Goal: Task Accomplishment & Management: Manage account settings

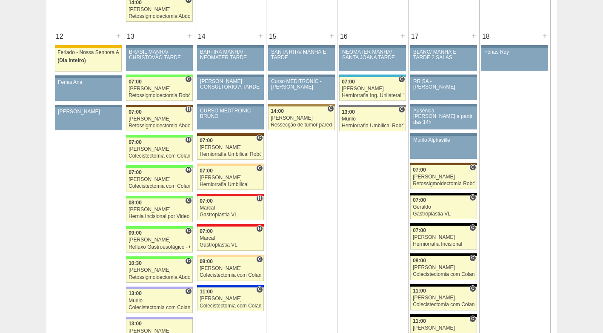
scroll to position [893, 0]
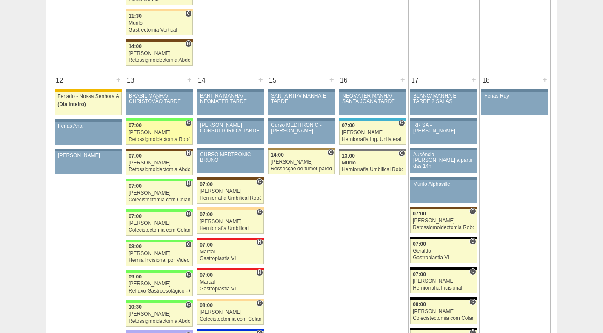
click at [153, 130] on div "[PERSON_NAME]" at bounding box center [159, 133] width 62 height 6
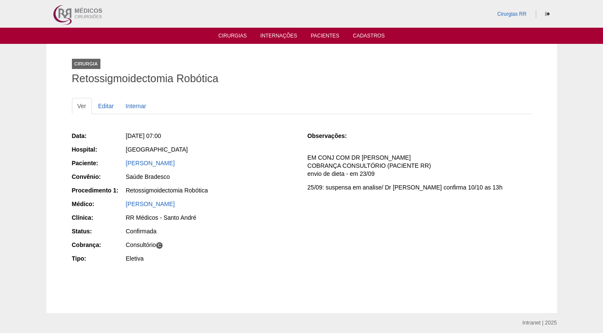
click at [284, 206] on div "[PERSON_NAME]" at bounding box center [211, 203] width 170 height 9
click at [289, 208] on div "[PERSON_NAME]" at bounding box center [210, 204] width 171 height 11
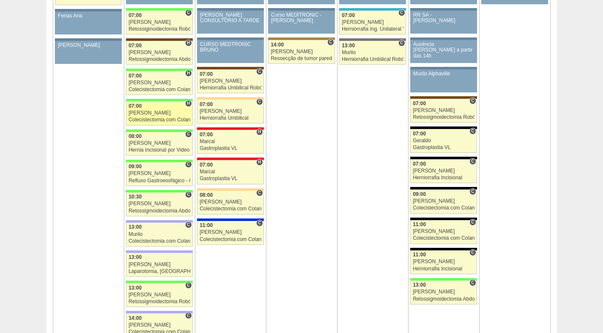
scroll to position [1021, 0]
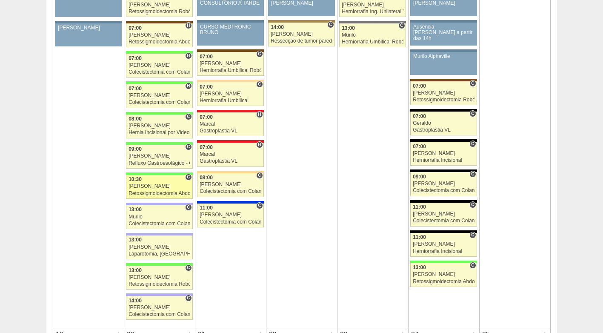
click at [156, 191] on div "Retossigmoidectomia Abdominal" at bounding box center [159, 194] width 62 height 6
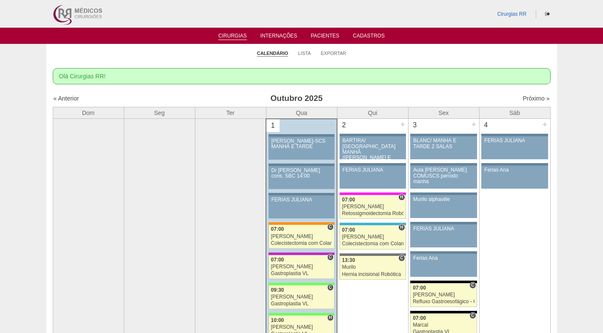
scroll to position [1021, 0]
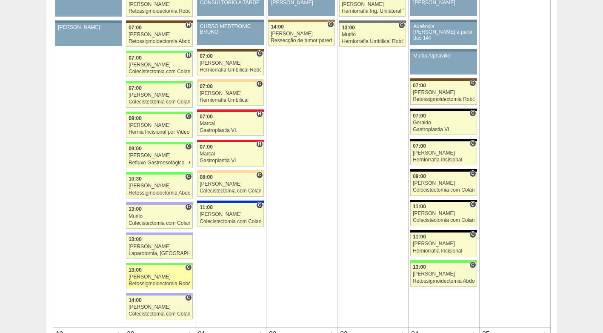
click at [164, 280] on link "89267 Cirurgias RR C 13:00 Bruno Retossigmoidectomia Robótica Hospital Brasil R…" at bounding box center [159, 277] width 66 height 24
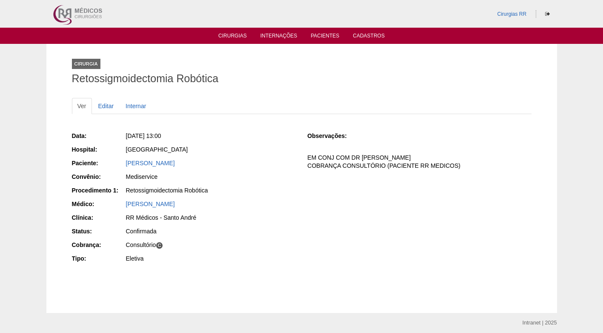
click at [226, 230] on div "Confirmada" at bounding box center [211, 231] width 170 height 9
click at [347, 234] on div "Data: [DATE] 13:00 Hospital: [GEOGRAPHIC_DATA] Paciente: [PERSON_NAME] Convênio…" at bounding box center [301, 197] width 459 height 139
click at [347, 234] on div "Data: Seg, 13/10/2025 - 13:00 Hospital: Brasil Paciente: ALINE JUSSARA GOMES LE…" at bounding box center [301, 197] width 459 height 139
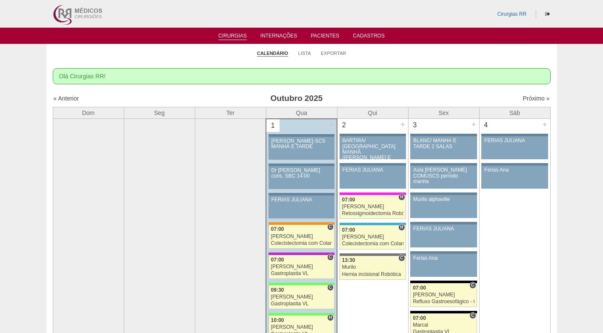
scroll to position [1021, 0]
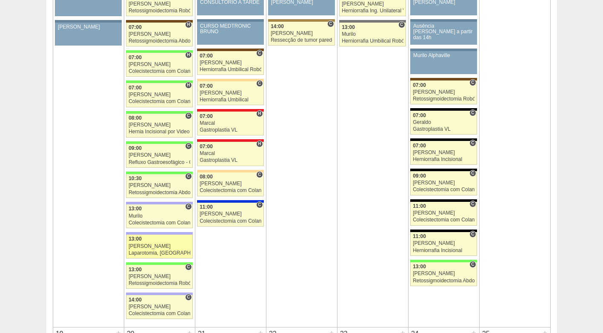
click at [163, 250] on div "Laparotomia, [GEOGRAPHIC_DATA], Drenagem, Bridas VL" at bounding box center [159, 253] width 62 height 6
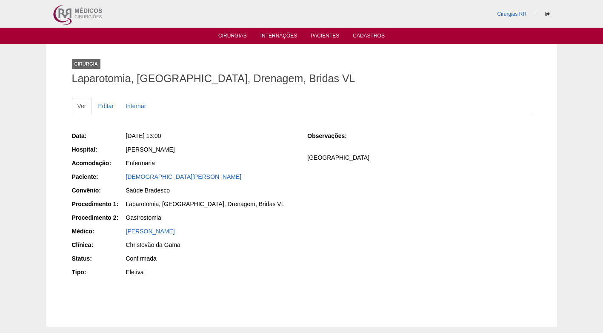
click at [245, 184] on div "Data: [DATE] 13:00 Hospital: [PERSON_NAME] Acomodação: Enfermaria Paciente: [PE…" at bounding box center [184, 204] width 224 height 153
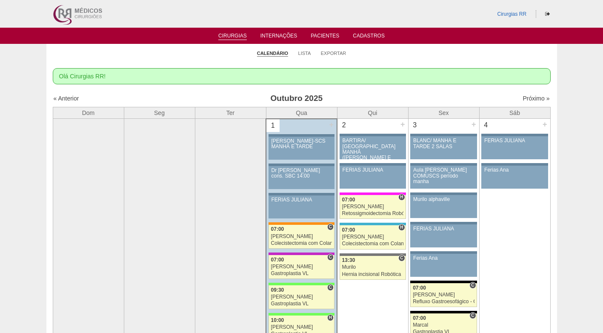
click at [300, 55] on link "Lista" at bounding box center [304, 53] width 13 height 6
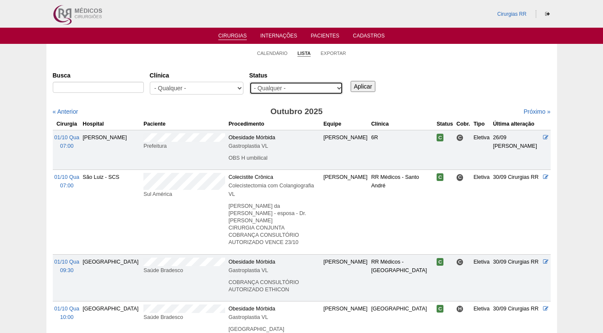
click at [314, 89] on select "- Qualquer - Reservada Confirmada Suspensa Cancelada" at bounding box center [296, 88] width 94 height 13
select select "resr"
click at [249, 82] on select "- Qualquer - Reservada Confirmada Suspensa Cancelada" at bounding box center [296, 88] width 94 height 13
click at [362, 85] on input "Aplicar" at bounding box center [362, 86] width 25 height 11
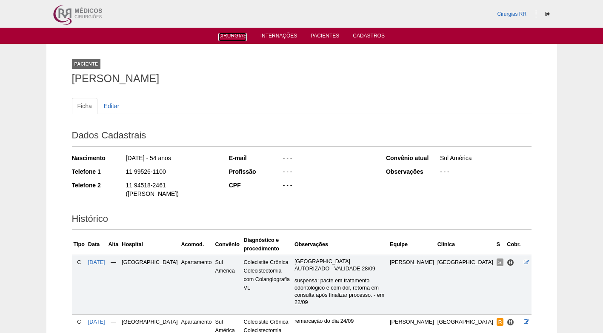
click at [232, 40] on ul "Cirurgias Internações Pacientes Cadastros" at bounding box center [301, 36] width 603 height 16
click at [233, 35] on link "Cirurgias" at bounding box center [232, 36] width 28 height 7
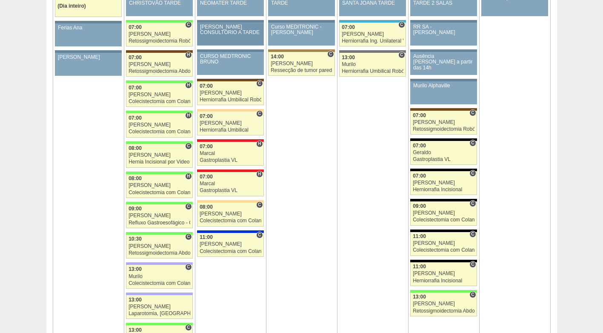
scroll to position [978, 0]
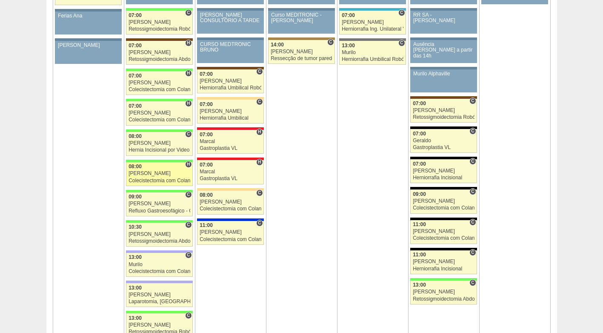
click at [145, 165] on div "08:00" at bounding box center [159, 167] width 62 height 6
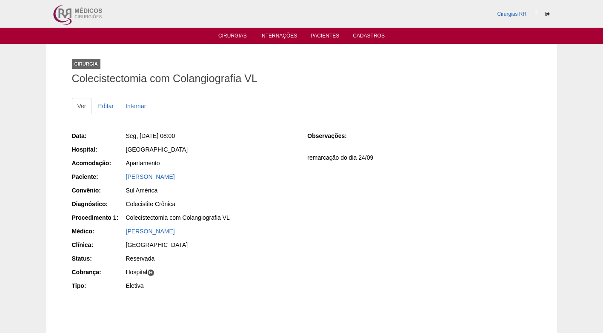
click at [293, 177] on div "[PERSON_NAME]" at bounding box center [211, 176] width 170 height 9
click at [106, 105] on link "Editar" at bounding box center [106, 106] width 27 height 16
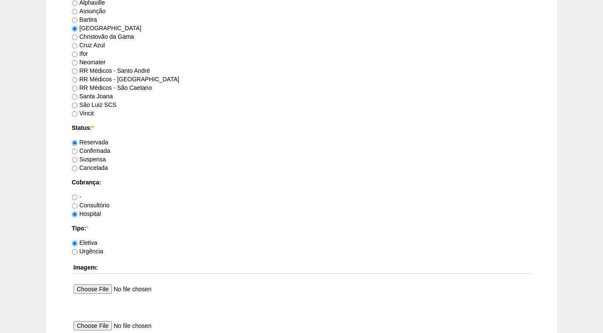
scroll to position [595, 0]
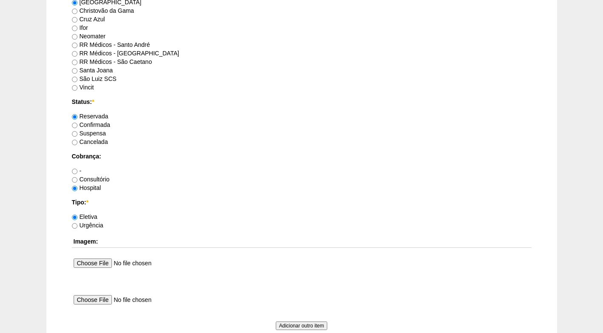
click at [107, 126] on label "Confirmada" at bounding box center [91, 124] width 38 height 7
click at [77, 126] on input "Confirmada" at bounding box center [75, 125] width 6 height 6
radio input "true"
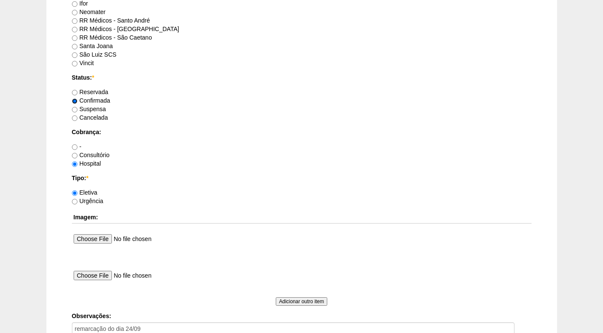
scroll to position [763, 0]
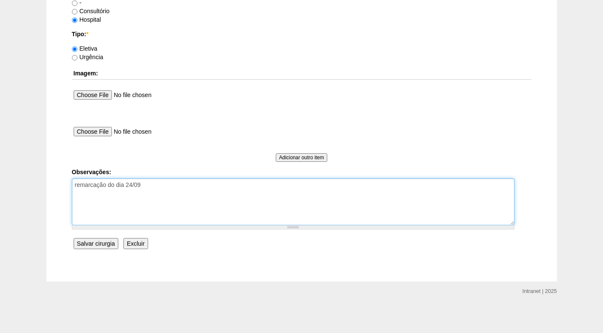
click at [203, 184] on textarea "remarcação do dia 24/09" at bounding box center [293, 201] width 442 height 47
type textarea "remarcação do dia 24/09 FATURADO HOSPITAL"
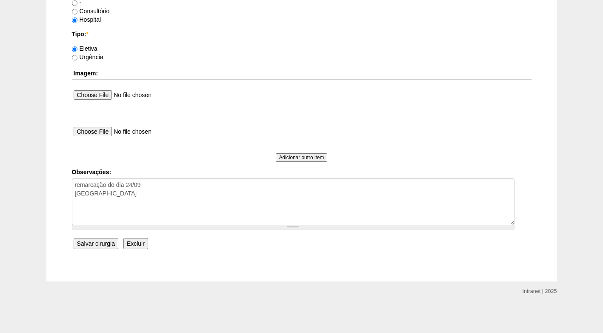
click at [98, 241] on input "Salvar cirurgia" at bounding box center [96, 243] width 45 height 11
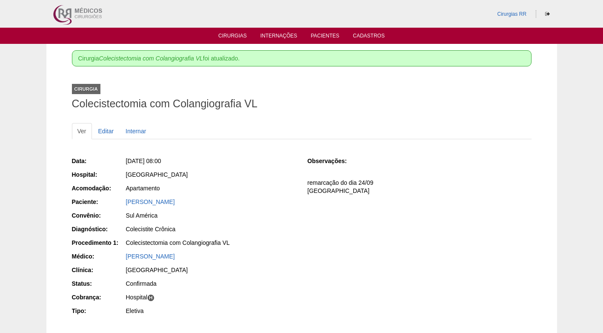
click at [404, 214] on div "Data: [DATE] 08:00 Hospital: [GEOGRAPHIC_DATA] Acomodação: Apartamento Paciente…" at bounding box center [301, 237] width 459 height 166
click at [239, 191] on div "Apartamento" at bounding box center [211, 188] width 170 height 9
click at [99, 133] on link "Editar" at bounding box center [106, 131] width 27 height 16
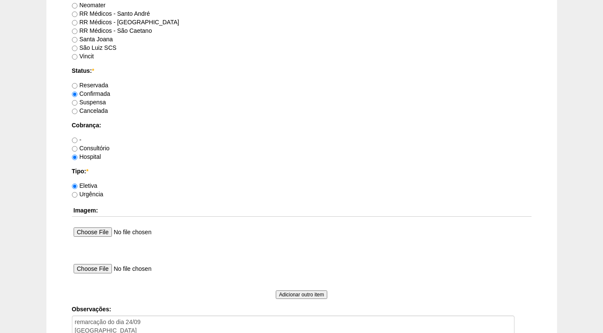
scroll to position [680, 0]
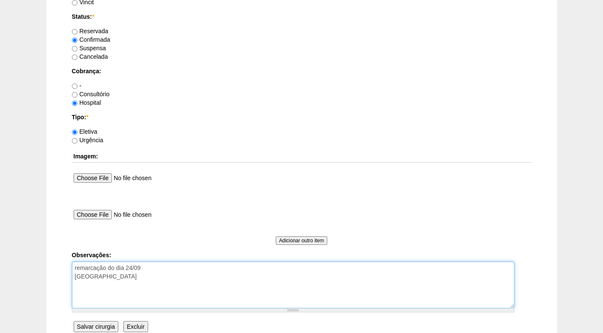
click at [193, 276] on textarea "remarcação do dia 24/09 FATURADO HOSPITAL" at bounding box center [293, 284] width 442 height 47
paste textarea "BRC15844024"
type textarea "remarcação do dia 24/09 FATURADO HOSPITAL - BRC15844024"
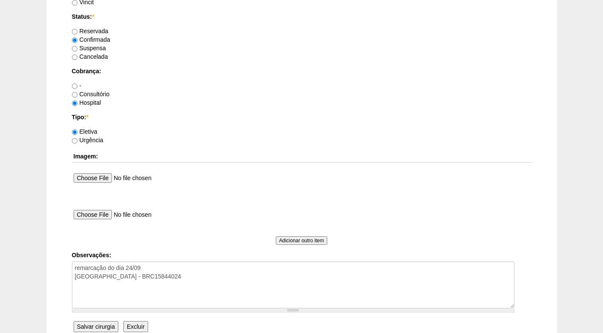
click at [108, 328] on input "Salvar cirurgia" at bounding box center [96, 326] width 45 height 11
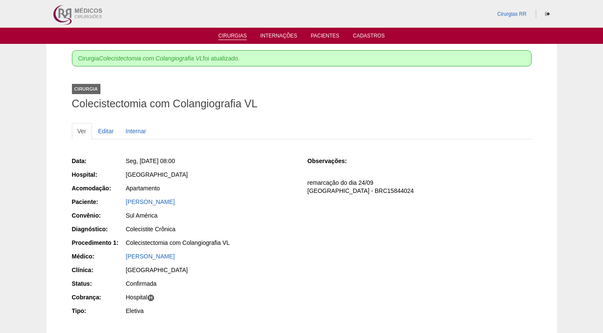
click at [235, 36] on link "Cirurgias" at bounding box center [232, 36] width 28 height 7
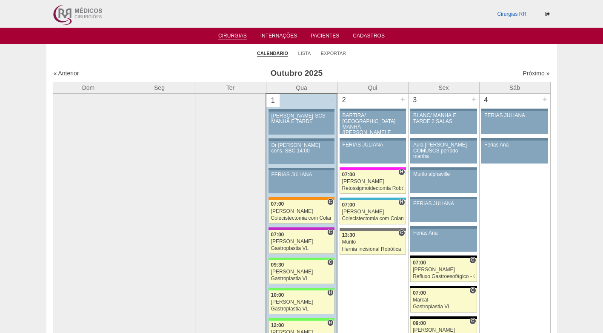
click at [308, 46] on ul "Calendário Lista Exportar" at bounding box center [301, 53] width 510 height 18
click at [307, 53] on link "Lista" at bounding box center [304, 53] width 13 height 6
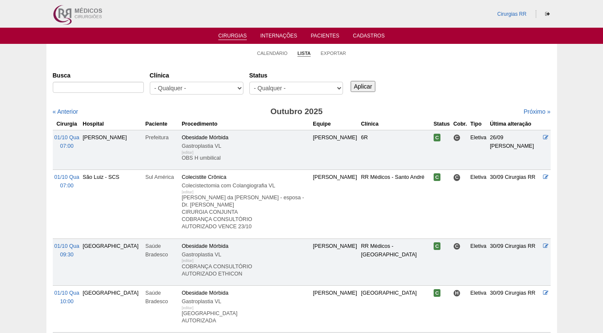
click at [316, 89] on select "- Qualquer - Reservada Confirmada Suspensa Cancelada" at bounding box center [296, 88] width 94 height 13
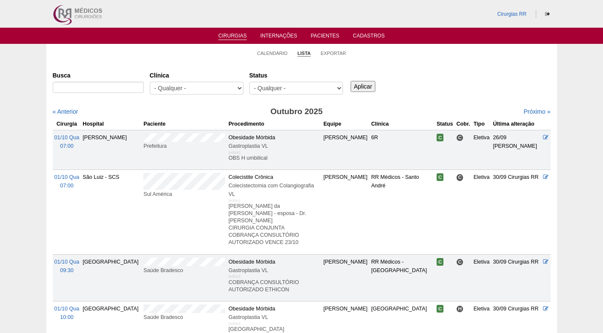
select select "resr"
click at [249, 82] on select "- Qualquer - Reservada Confirmada Suspensa Cancelada" at bounding box center [296, 88] width 94 height 13
click at [365, 88] on input "Aplicar" at bounding box center [362, 86] width 25 height 11
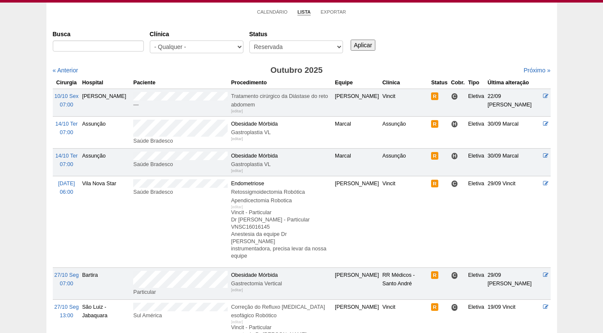
scroll to position [43, 0]
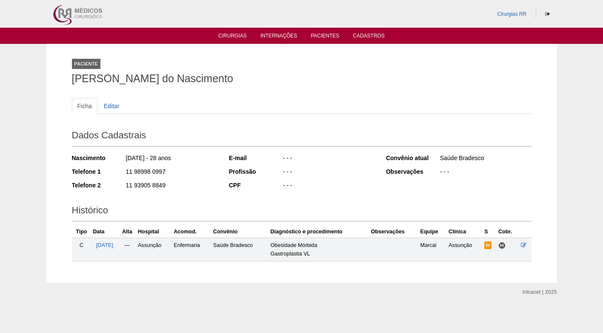
drag, startPoint x: 73, startPoint y: 81, endPoint x: 302, endPoint y: 80, distance: 229.6
click at [302, 80] on h1 "Ariane Cristine Bengivenga do Nascimento" at bounding box center [301, 78] width 459 height 11
copy h1 "Ariane Cristine Bengivenga do Nascimento"
drag, startPoint x: 218, startPoint y: 94, endPoint x: 159, endPoint y: 71, distance: 62.9
click at [215, 93] on div "Ficha Editar Dados Cadastrais Nascimento 29/06/1997 - 28 anos Telefone 1 11 989…" at bounding box center [301, 175] width 459 height 172
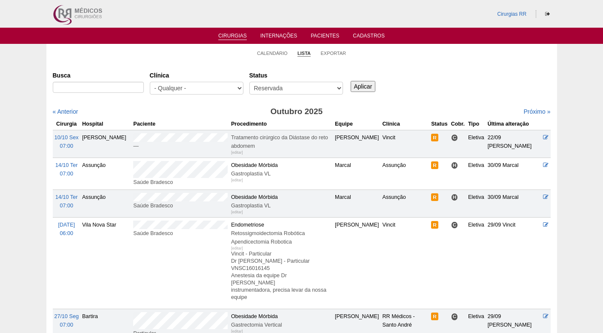
scroll to position [43, 0]
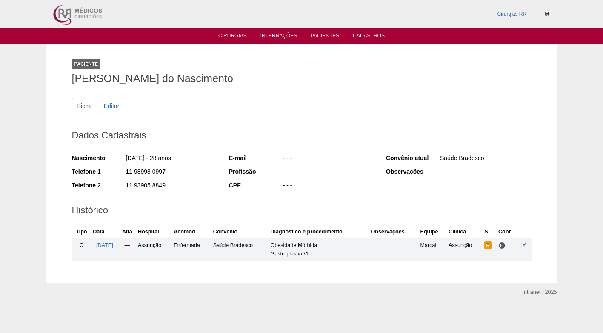
click at [218, 101] on ul "Ficha Editar" at bounding box center [301, 106] width 459 height 16
click at [524, 246] on icon at bounding box center [523, 245] width 6 height 6
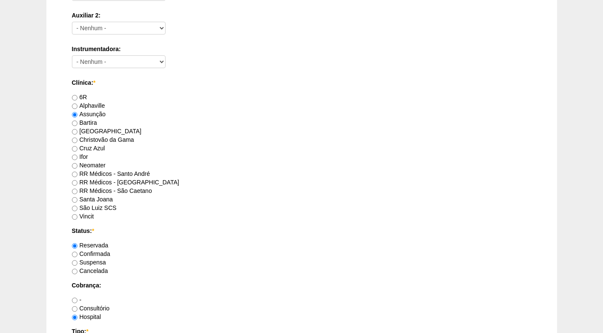
scroll to position [468, 0]
click at [102, 254] on label "Confirmada" at bounding box center [91, 252] width 38 height 7
click at [77, 254] on input "Confirmada" at bounding box center [75, 253] width 6 height 6
radio input "true"
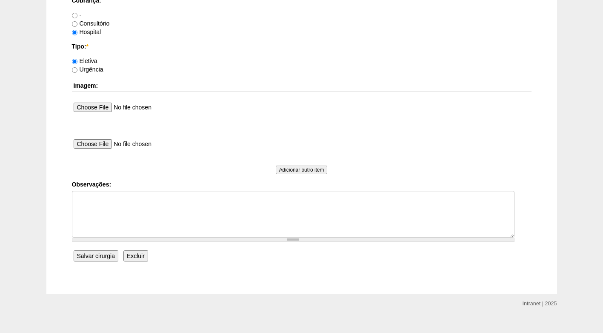
scroll to position [763, 0]
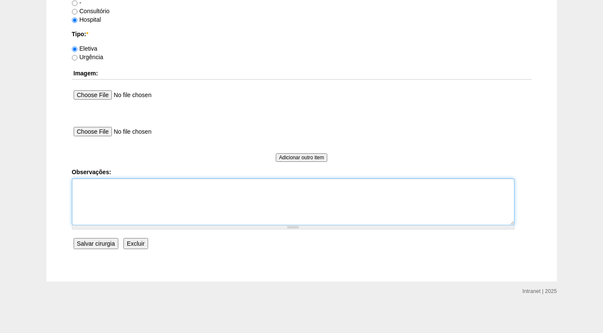
click at [147, 187] on textarea "Observações:" at bounding box center [293, 201] width 442 height 47
type textarea "a"
click at [143, 196] on textarea "AUTORIZADO COBRANÇA HOSPITAL" at bounding box center [293, 201] width 442 height 47
click at [148, 196] on textarea "AUTORIZADO COBRANÇA HOSPITAL" at bounding box center [293, 201] width 442 height 47
type textarea "AUTORIZADO COBRANÇA HOSPITAL"
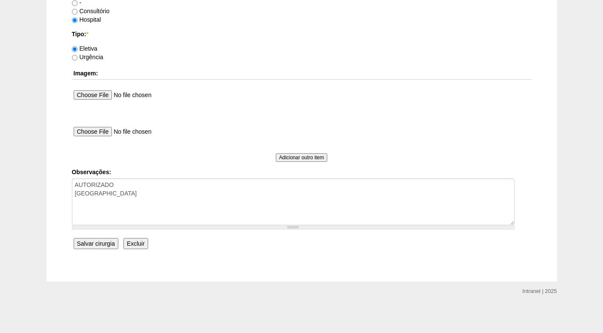
click at [106, 242] on input "Salvar cirurgia" at bounding box center [96, 243] width 45 height 11
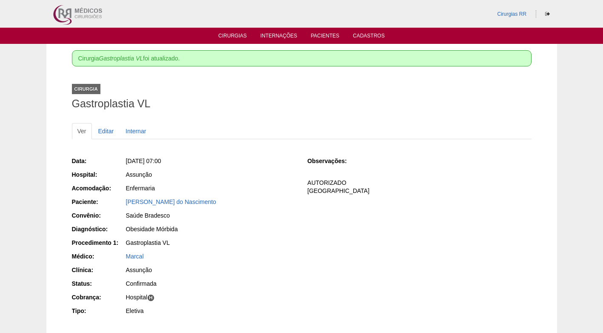
click at [456, 193] on p "AUTORIZADO [GEOGRAPHIC_DATA]" at bounding box center [419, 187] width 224 height 16
click at [349, 179] on p "AUTORIZADO [GEOGRAPHIC_DATA]" at bounding box center [419, 187] width 224 height 16
click at [236, 33] on link "Cirurgias" at bounding box center [232, 36] width 28 height 7
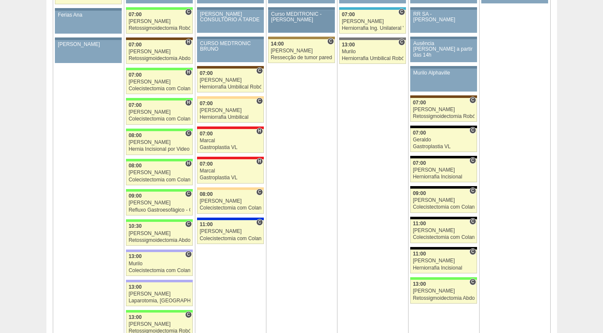
scroll to position [978, 0]
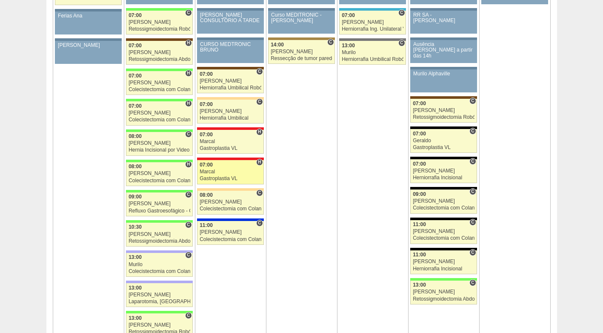
click at [215, 176] on div "Gastroplastia VL" at bounding box center [230, 179] width 62 height 6
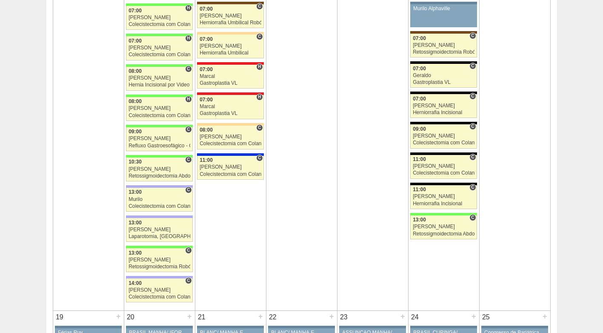
scroll to position [1021, 0]
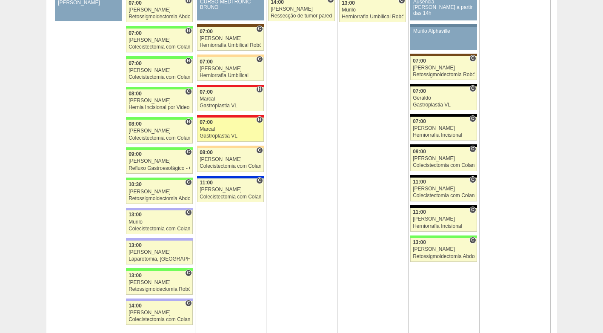
click at [233, 131] on div "Marcal" at bounding box center [230, 129] width 62 height 6
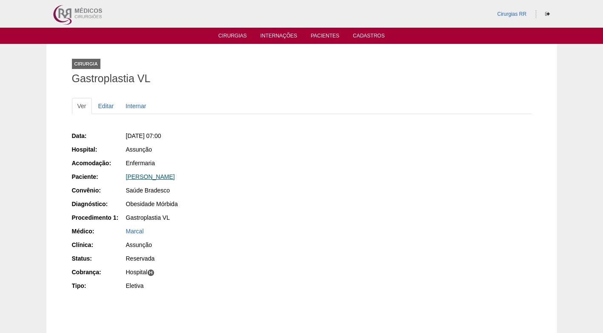
click at [173, 176] on link "[PERSON_NAME]" at bounding box center [150, 176] width 49 height 7
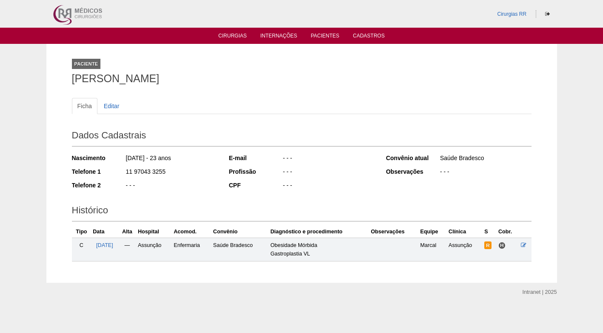
click at [232, 179] on div "E-mail - - - Profissão - - - CPF - - -" at bounding box center [301, 173] width 145 height 44
click at [283, 109] on ul "Ficha Editar" at bounding box center [301, 106] width 459 height 16
click at [145, 87] on div "Paciente Amanda Alves Seixas Carvalho" at bounding box center [301, 69] width 459 height 39
click at [188, 104] on ul "Ficha Editar" at bounding box center [301, 106] width 459 height 16
drag, startPoint x: 170, startPoint y: 169, endPoint x: 116, endPoint y: 171, distance: 53.6
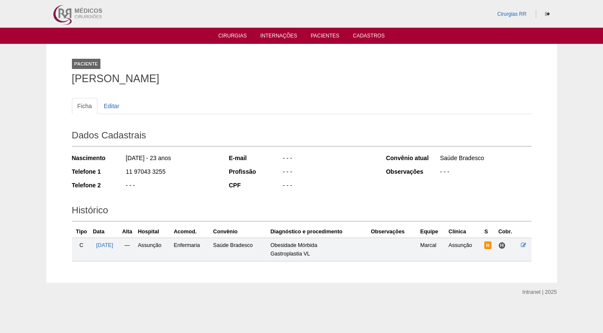
click at [116, 171] on div "Telefone 1 11 97043 3255" at bounding box center [144, 172] width 145 height 11
click at [261, 89] on div "Ficha Editar Dados Cadastrais Nascimento 26/02/2002 - 23 anos Telefone 1 11 970…" at bounding box center [301, 175] width 459 height 172
drag, startPoint x: 71, startPoint y: 81, endPoint x: 220, endPoint y: 77, distance: 149.7
click at [220, 77] on div "Paciente Amanda Alves Seixas Carvalho Ficha Editar Dados Cadastrais Nascimento …" at bounding box center [301, 163] width 472 height 239
copy h1 "[PERSON_NAME]"
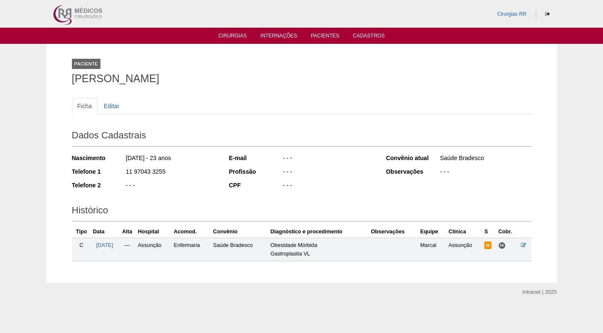
click at [288, 88] on div "Paciente Amanda Alves Seixas Carvalho" at bounding box center [301, 69] width 459 height 39
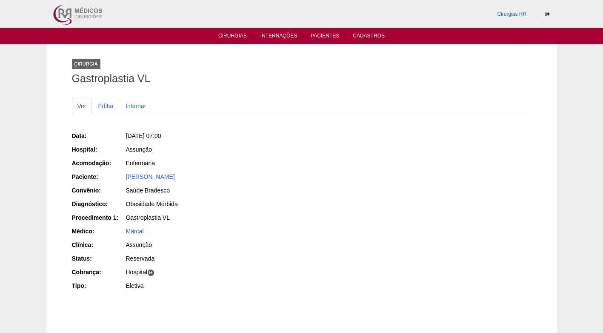
click at [237, 95] on div "Ver Editar Internar Data: Ter, 14/10/2025 - 07:00 Hospital: Assunção Acomodação…" at bounding box center [301, 203] width 459 height 229
click at [105, 105] on link "Editar" at bounding box center [106, 106] width 27 height 16
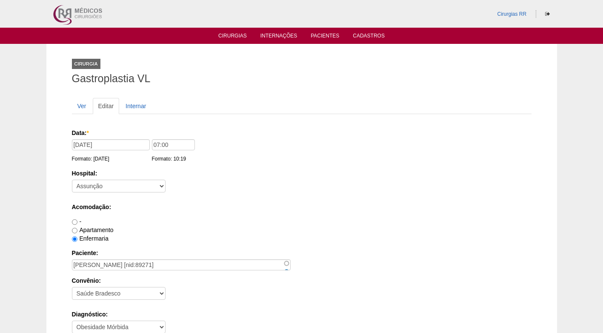
click at [232, 196] on div "Hospital: - Nenhum - 9 de Julho Albert Einstein Alvorada América Assunção Barti…" at bounding box center [301, 183] width 459 height 28
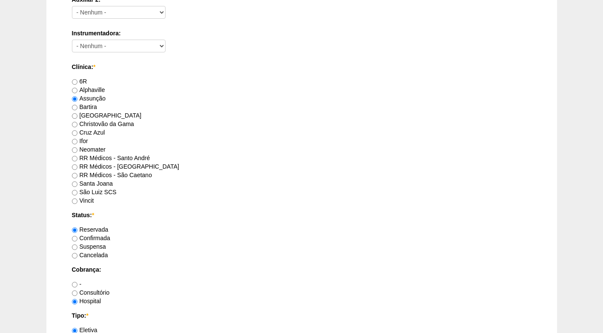
scroll to position [510, 0]
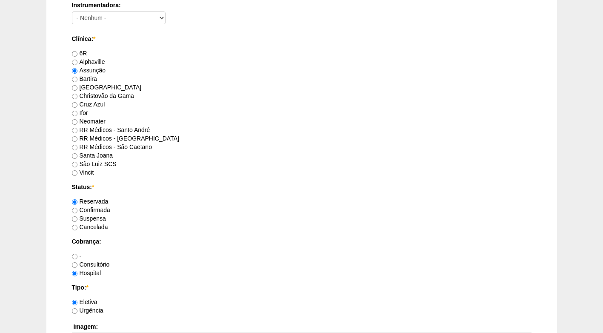
click at [104, 208] on label "Confirmada" at bounding box center [91, 209] width 38 height 7
click at [77, 208] on input "Confirmada" at bounding box center [75, 211] width 6 height 6
radio input "true"
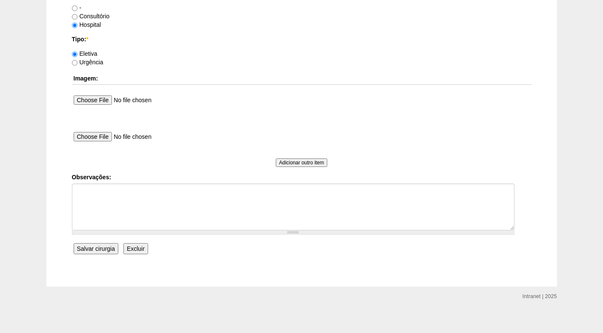
scroll to position [763, 0]
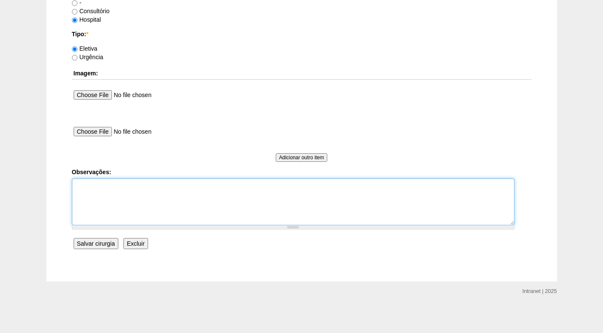
click at [155, 187] on textarea "Observações:" at bounding box center [293, 201] width 442 height 47
type textarea "a"
type textarea "A"
type textarea "C"
type textarea "N"
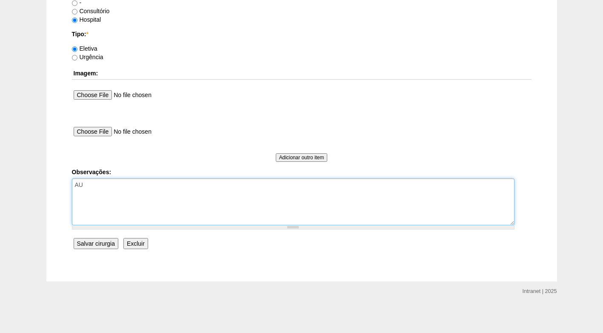
type textarea "A"
type textarea "[GEOGRAPHIC_DATA]"
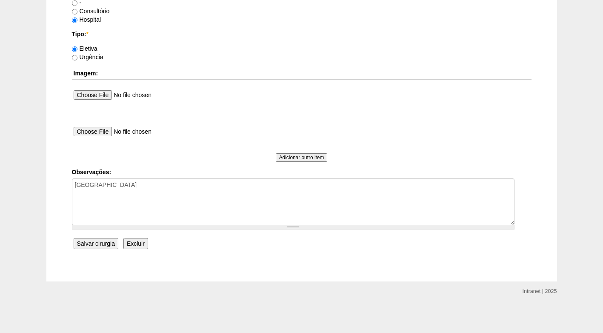
click at [108, 242] on input "Salvar cirurgia" at bounding box center [96, 243] width 45 height 11
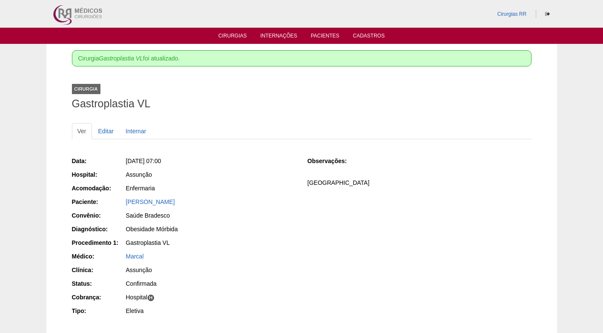
click at [229, 80] on div "Cirurgia Gastroplastia VL" at bounding box center [301, 94] width 459 height 39
click at [230, 36] on link "Cirurgias" at bounding box center [232, 36] width 28 height 7
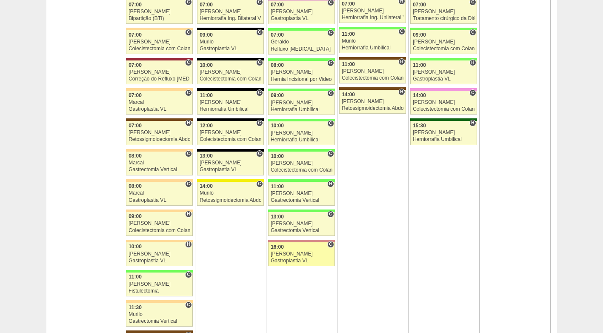
scroll to position [595, 0]
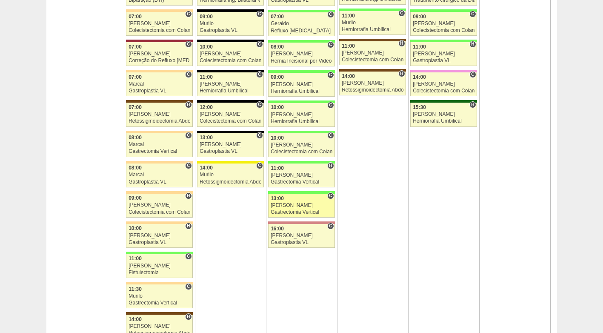
click at [290, 207] on div "[PERSON_NAME]" at bounding box center [301, 205] width 62 height 6
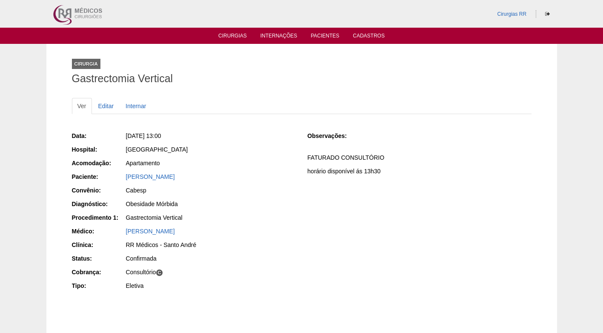
click at [316, 184] on div "Data: Qua, 08/10/2025 - 13:00 Hospital: Brasil Acomodação: Apartamento Paciente…" at bounding box center [301, 211] width 459 height 166
click at [212, 118] on div "Ver Editar Internar" at bounding box center [301, 110] width 459 height 25
click at [107, 103] on link "Editar" at bounding box center [106, 106] width 27 height 16
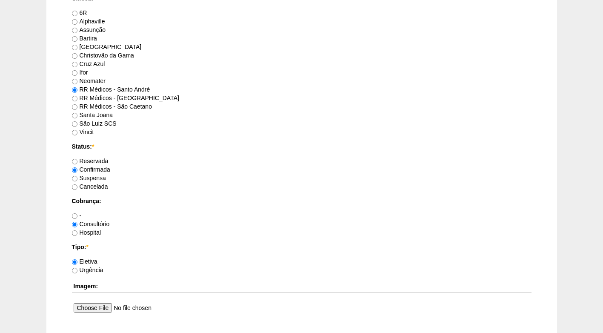
scroll to position [553, 0]
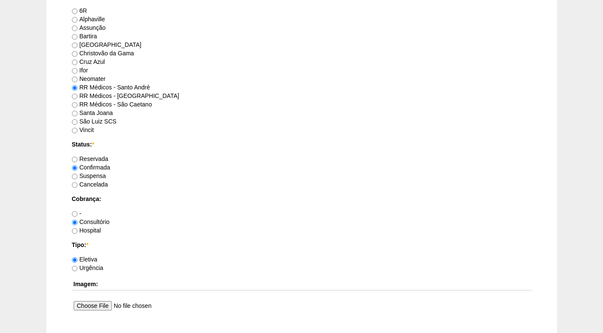
click at [89, 233] on label "Hospital" at bounding box center [86, 230] width 29 height 7
click at [77, 233] on input "Hospital" at bounding box center [75, 231] width 6 height 6
radio input "true"
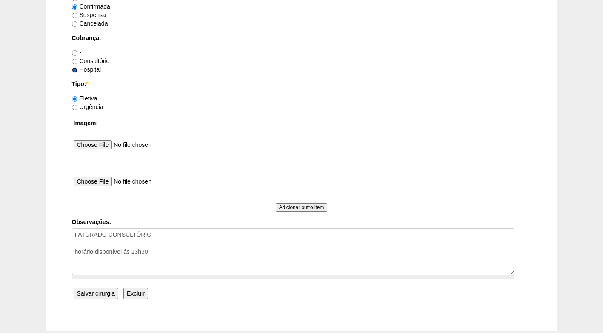
scroll to position [723, 0]
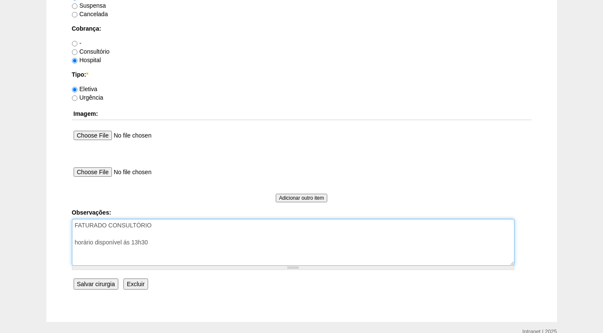
click at [160, 226] on textarea "FATURADO CONSULTÓRIO horário disponível ás 13h30" at bounding box center [293, 242] width 442 height 47
type textarea "FATURADO HOSPITAL horário disponível ás 13h30"
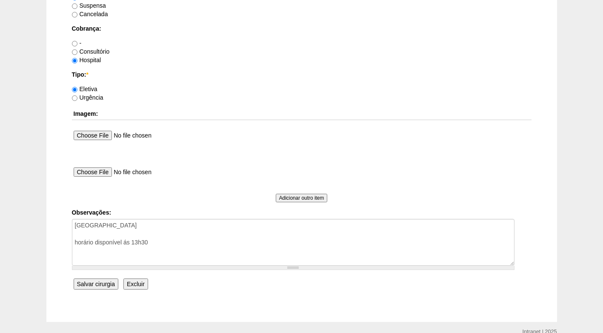
click at [88, 284] on input "Salvar cirurgia" at bounding box center [96, 283] width 45 height 11
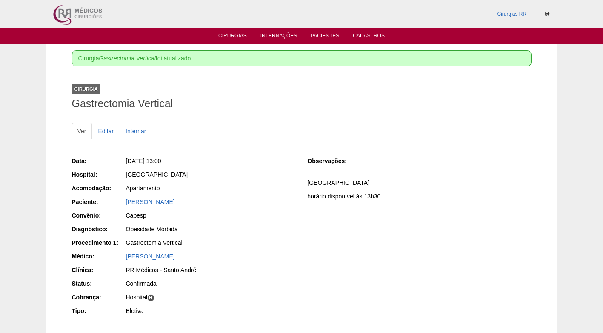
click at [233, 36] on link "Cirurgias" at bounding box center [232, 36] width 28 height 7
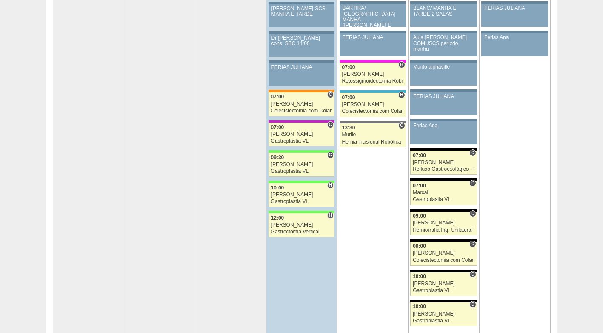
scroll to position [128, 0]
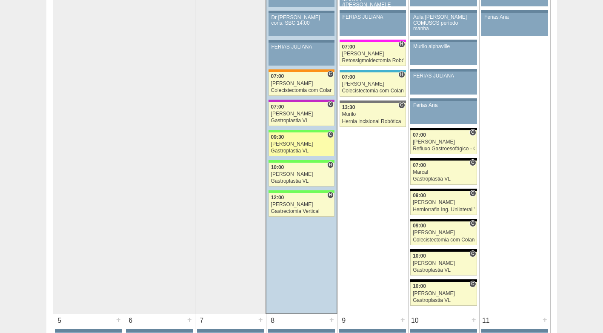
click at [285, 142] on div "[PERSON_NAME]" at bounding box center [301, 144] width 61 height 6
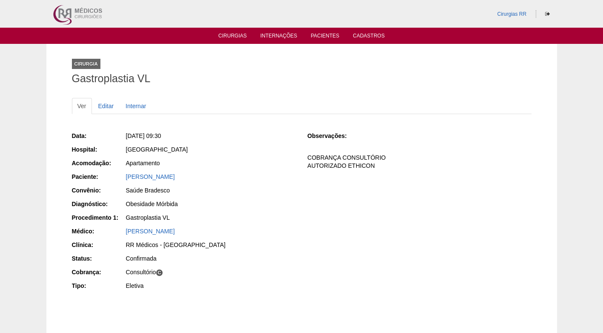
click at [285, 142] on div "Data: Qua, 01/10/2025 - 09:30 Hospital: Brasil Acomodação: Apartamento Paciente…" at bounding box center [184, 211] width 224 height 166
click at [175, 177] on link "JOYCE DOS SANTOS ALVES" at bounding box center [150, 176] width 49 height 7
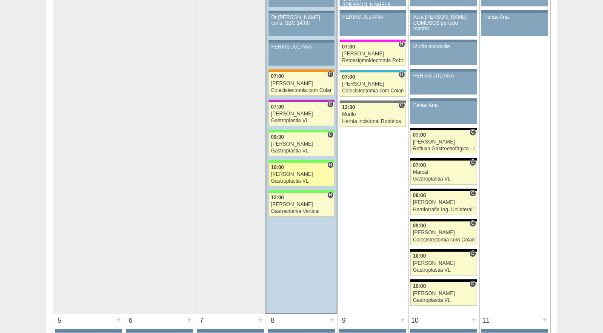
scroll to position [128, 0]
click at [270, 175] on link "88974 [PERSON_NAME] H 10:00 [PERSON_NAME] Gastroplastia VL Hospital [GEOGRAPHIC…" at bounding box center [301, 174] width 66 height 24
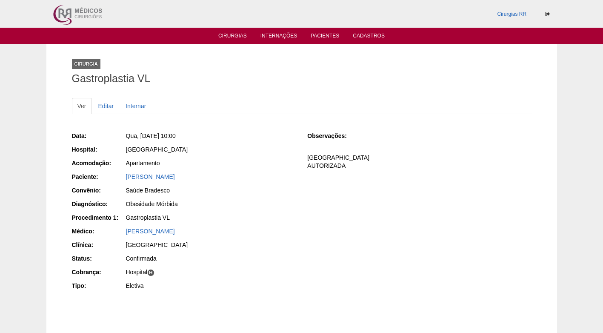
click at [164, 182] on div "[PERSON_NAME]" at bounding box center [210, 177] width 171 height 11
click at [167, 175] on link "[PERSON_NAME]" at bounding box center [150, 176] width 49 height 7
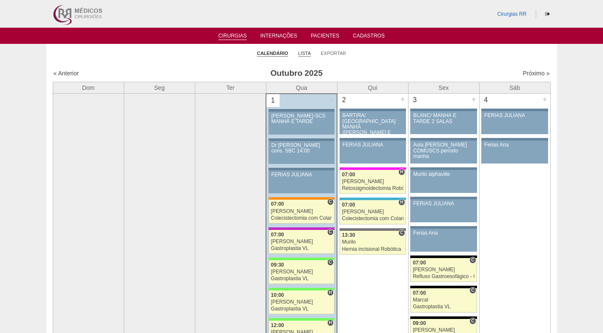
click at [301, 51] on link "Lista" at bounding box center [304, 53] width 13 height 6
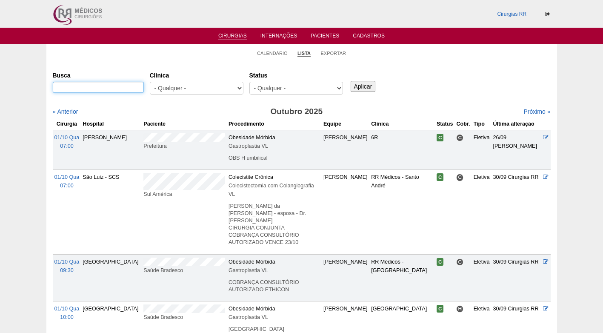
click at [124, 86] on input "Busca" at bounding box center [98, 87] width 91 height 11
paste input "[PERSON_NAME]"
type input "[PERSON_NAME]"
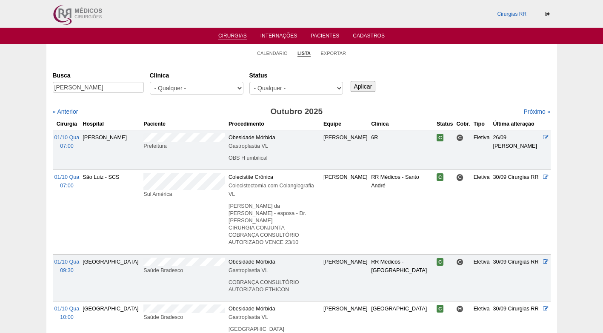
drag, startPoint x: 353, startPoint y: 88, endPoint x: 365, endPoint y: 87, distance: 11.5
click at [357, 88] on input "Aplicar" at bounding box center [362, 86] width 25 height 11
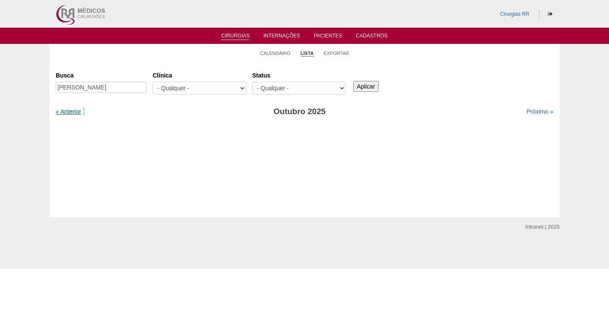
click at [80, 110] on div "« Anterior" at bounding box center [115, 111] width 119 height 9
click at [77, 110] on link "« Anterior" at bounding box center [69, 111] width 26 height 7
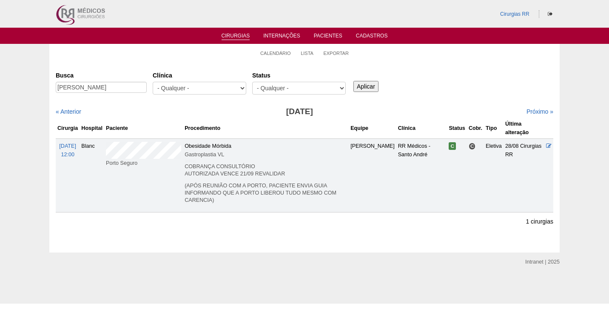
click at [172, 121] on th "Paciente" at bounding box center [143, 128] width 79 height 21
drag, startPoint x: 58, startPoint y: 87, endPoint x: 154, endPoint y: 87, distance: 96.1
click at [154, 87] on div "Busca MARYANGELA ROCHA CAVICCHIOLI Clínica - Qualquer - 6R Alphaville Assunção …" at bounding box center [305, 83] width 498 height 31
paste input "[PERSON_NAME]"
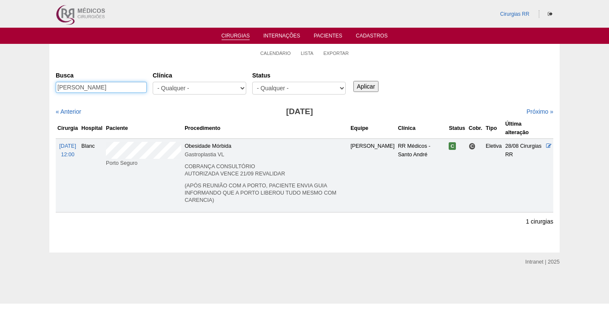
scroll to position [0, 6]
type input "[PERSON_NAME]"
click at [375, 86] on input "Aplicar" at bounding box center [365, 86] width 25 height 11
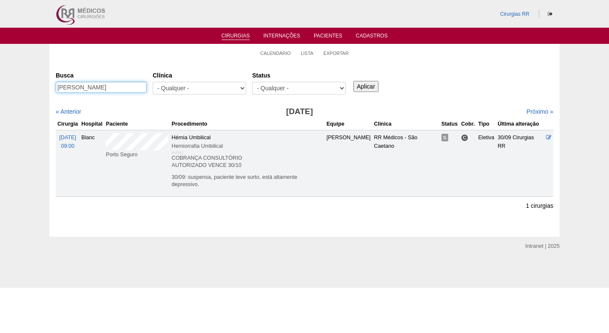
scroll to position [0, 6]
drag, startPoint x: 57, startPoint y: 88, endPoint x: 158, endPoint y: 91, distance: 100.4
click at [158, 91] on div "Busca RODRIGO SANTOS DE OLIVEIRA Clínica - Qualquer - 6R Alphaville Assunção Ba…" at bounding box center [305, 83] width 498 height 31
paste input "[PERSON_NAME]"
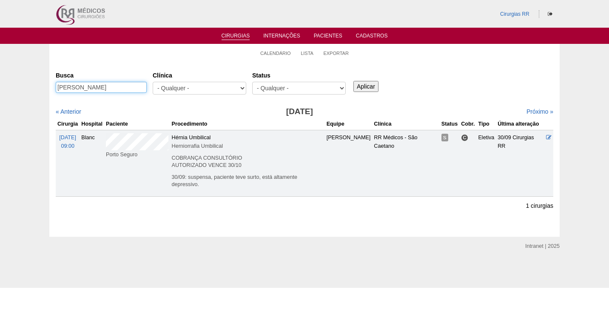
type input "MONICA ANNA ESPOSITO"
click at [362, 83] on input "Aplicar" at bounding box center [365, 86] width 25 height 11
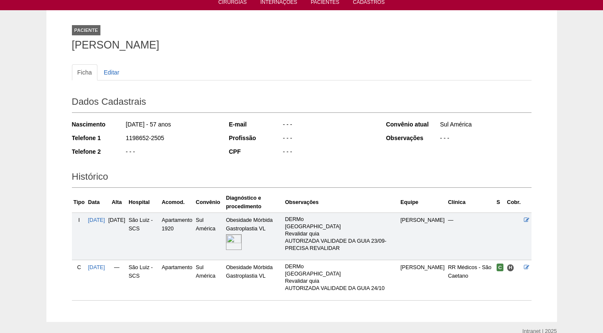
scroll to position [74, 0]
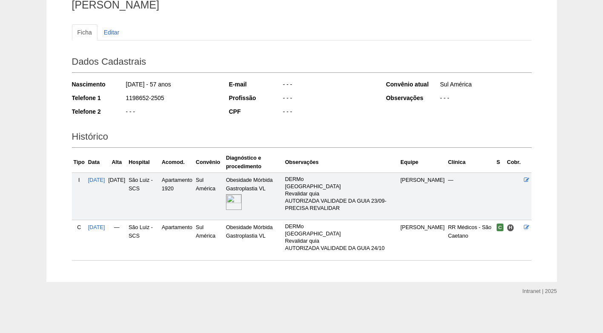
click at [182, 118] on div "Nascimento [DATE] - 57 anos Telefone 1 1198652-2505 Telefone 2 - - -" at bounding box center [144, 100] width 145 height 47
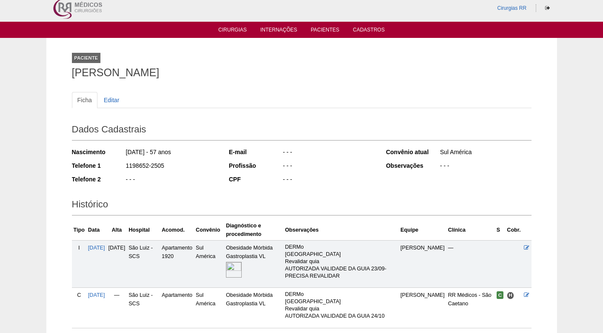
scroll to position [0, 0]
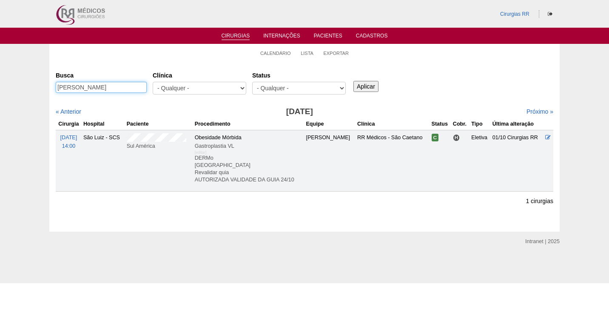
drag, startPoint x: 132, startPoint y: 87, endPoint x: 53, endPoint y: 87, distance: 78.7
click at [53, 87] on div "Cirurgias [GEOGRAPHIC_DATA] [PERSON_NAME] [GEOGRAPHIC_DATA] - Qualquer - 6R Alp…" at bounding box center [304, 147] width 510 height 170
paste input "[PERSON_NAME] PAFUME"
type input "[PERSON_NAME] PAFUME"
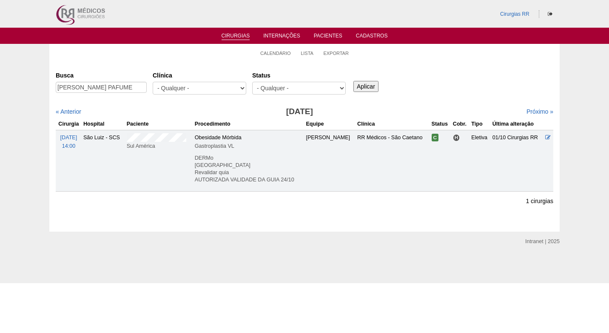
click at [369, 84] on input "Aplicar" at bounding box center [365, 86] width 25 height 11
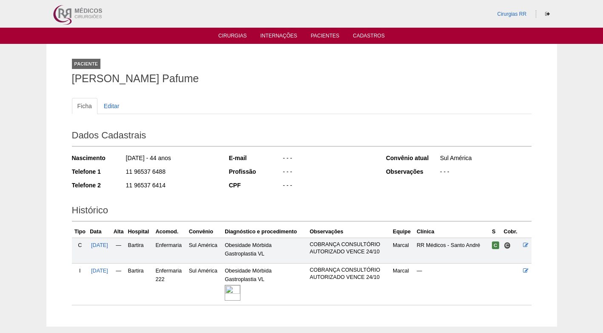
drag, startPoint x: 185, startPoint y: 88, endPoint x: 142, endPoint y: 82, distance: 43.0
click at [184, 88] on div "Paciente Julio Cesar Donizeti Pafume" at bounding box center [301, 69] width 459 height 39
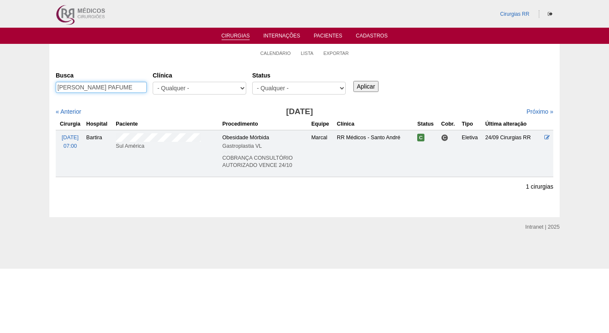
scroll to position [0, 7]
drag, startPoint x: 58, startPoint y: 86, endPoint x: 158, endPoint y: 88, distance: 99.9
click at [158, 88] on div "Busca JULIO CESAR DONIZETI PAFUME Clínica - Qualquer - 6R Alphaville Assunção B…" at bounding box center [305, 83] width 498 height 31
paste input "CARLOS ALBERTO MARANGÃO JUNIOR"
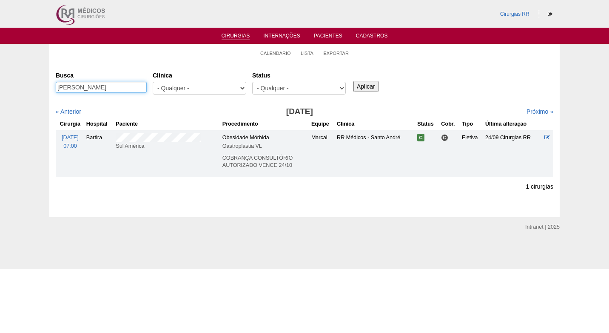
type input "CARLOS ALBERTO MARANGÃO JUNIOR"
click at [362, 85] on input "Aplicar" at bounding box center [365, 86] width 25 height 11
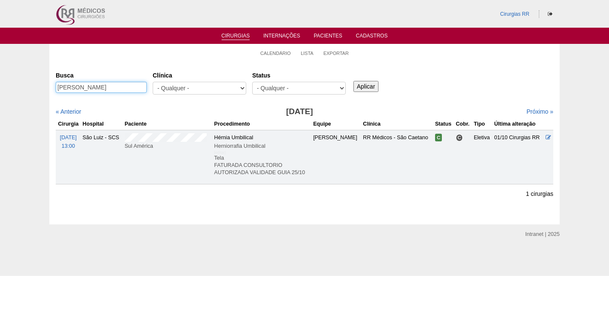
scroll to position [0, 26]
drag, startPoint x: 59, startPoint y: 88, endPoint x: 148, endPoint y: 88, distance: 89.3
click at [148, 88] on div "Busca [PERSON_NAME]" at bounding box center [104, 82] width 97 height 29
paste input "[PERSON_NAME]"
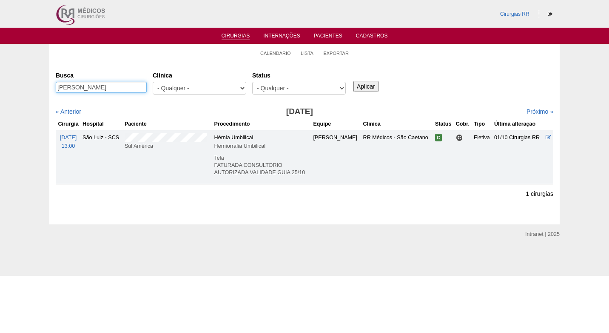
type input "[PERSON_NAME]"
click at [361, 91] on input "Aplicar" at bounding box center [365, 86] width 25 height 11
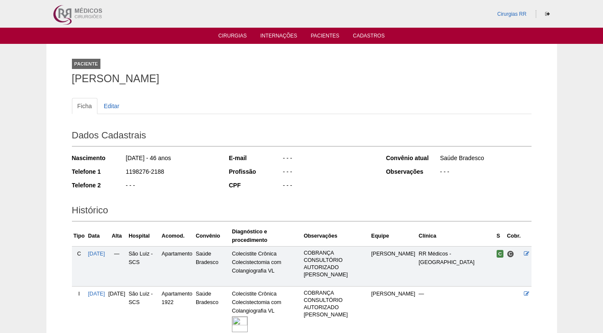
click at [372, 174] on div "- - -" at bounding box center [328, 172] width 92 height 11
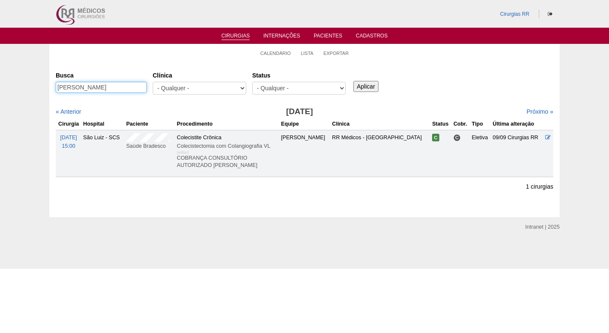
drag, startPoint x: 122, startPoint y: 87, endPoint x: 27, endPoint y: 86, distance: 95.3
click at [27, 86] on div "Calendário Lista Exportar Cirurgias [GEOGRAPHIC_DATA] [PERSON_NAME] [GEOGRAPHIC…" at bounding box center [304, 130] width 609 height 173
paste input "[PERSON_NAME]"
type input "[PERSON_NAME]"
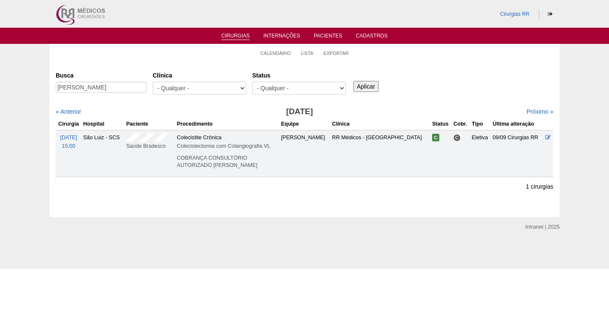
scroll to position [0, 0]
click at [364, 85] on input "Aplicar" at bounding box center [365, 86] width 25 height 11
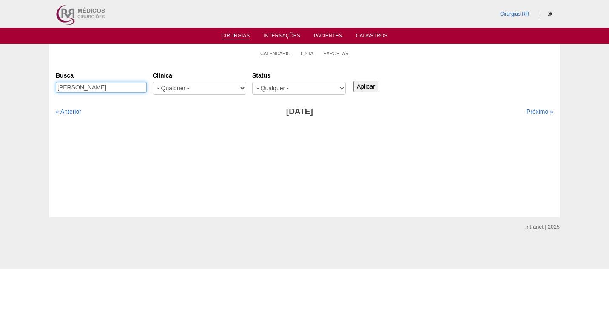
scroll to position [0, 4]
drag, startPoint x: 93, startPoint y: 86, endPoint x: 187, endPoint y: 86, distance: 94.0
click at [187, 86] on div "Busca [PERSON_NAME] [GEOGRAPHIC_DATA] - Qualquer - 6R Alphaville Assunção Barti…" at bounding box center [305, 83] width 498 height 31
type input "[PERSON_NAME]"
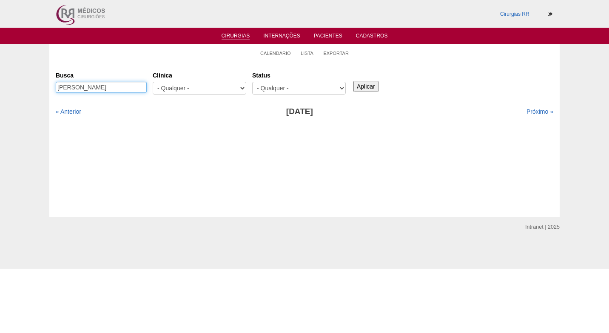
click at [353, 81] on input "Aplicar" at bounding box center [365, 86] width 25 height 11
click at [367, 89] on input "Aplicar" at bounding box center [365, 86] width 25 height 11
click at [527, 111] on link "Próximo »" at bounding box center [539, 111] width 27 height 7
click at [70, 108] on div "« Anterior" at bounding box center [115, 111] width 119 height 9
click at [73, 112] on link "« Anterior" at bounding box center [69, 111] width 26 height 7
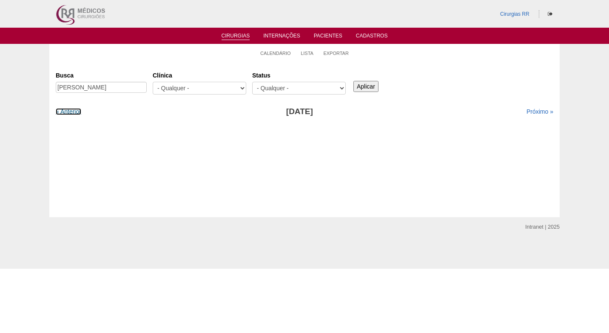
click at [73, 112] on link "« Anterior" at bounding box center [69, 111] width 26 height 7
click at [179, 70] on div "Clínica - Qualquer - 6R Alphaville Assunção Bartira Brasil Christovão da Gama C…" at bounding box center [203, 83] width 100 height 31
click at [280, 55] on link "Calendário" at bounding box center [275, 53] width 31 height 6
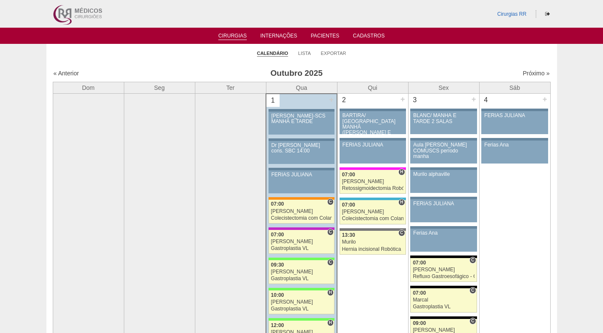
click at [456, 51] on ul "Calendário Lista Exportar" at bounding box center [301, 53] width 510 height 18
click at [307, 55] on link "Lista" at bounding box center [304, 53] width 13 height 6
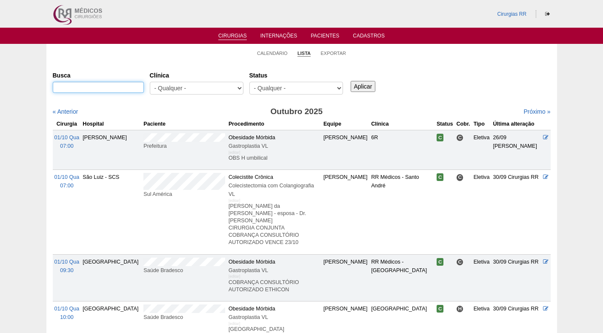
click at [123, 88] on input "Busca" at bounding box center [98, 87] width 91 height 11
paste input "BRUNO LUIZ DE ALMEIDA ASSIS"
type input "BRUNO LUIZ DE ALMEIDA ASSIS"
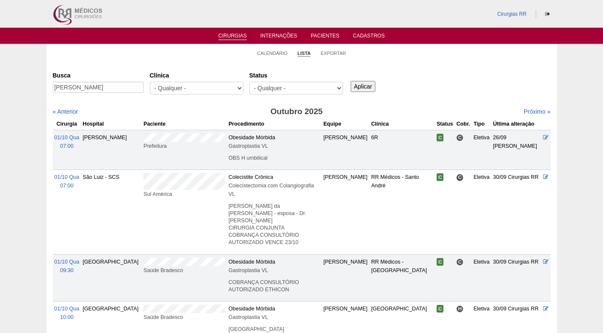
click at [352, 85] on input "Aplicar" at bounding box center [362, 86] width 25 height 11
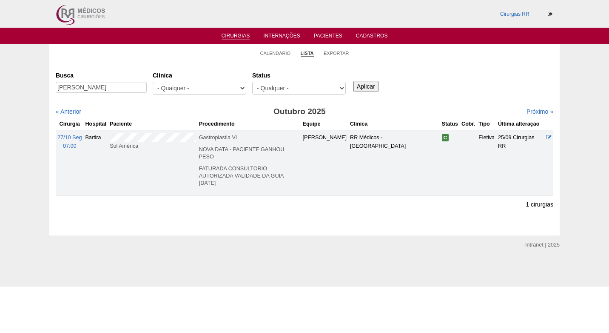
click at [190, 64] on div "Cirurgias Busca BRUNO LUIZ DE ALMEIDA ASSIS Clínica - Qualquer - 6R Alphaville …" at bounding box center [304, 148] width 510 height 173
click at [134, 88] on input "BRUNO LUIZ DE ALMEIDA ASSIS" at bounding box center [101, 87] width 91 height 11
click at [417, 94] on div "Busca BRUNO LUIZ DE ALMEIDA ASSIS Clínica - Qualquer - 6R Alphaville Assunção B…" at bounding box center [305, 83] width 498 height 31
click at [435, 91] on div "Busca BRUNO LUIZ DE ALMEIDA ASSIS Clínica - Qualquer - 6R Alphaville Assunção B…" at bounding box center [305, 83] width 498 height 31
click at [439, 85] on div "Busca BRUNO LUIZ DE ALMEIDA ASSIS Clínica - Qualquer - 6R Alphaville Assunção B…" at bounding box center [305, 83] width 498 height 31
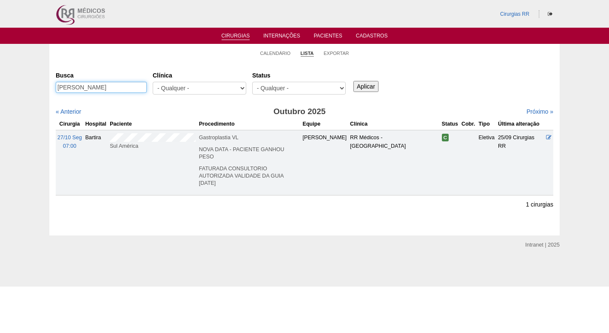
scroll to position [0, 4]
drag, startPoint x: 57, startPoint y: 86, endPoint x: 166, endPoint y: 90, distance: 109.3
click at [166, 90] on div "Busca BRUNO LUIZ DE ALMEIDA ASSIS Clínica - Qualquer - 6R Alphaville Assunção B…" at bounding box center [305, 83] width 498 height 31
paste input "[PERSON_NAME]"
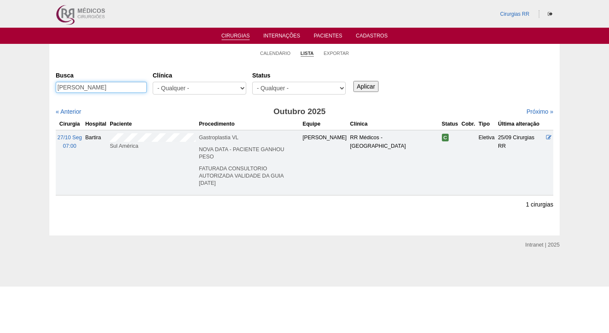
type input "[PERSON_NAME]"
click at [365, 88] on input "Aplicar" at bounding box center [365, 86] width 25 height 11
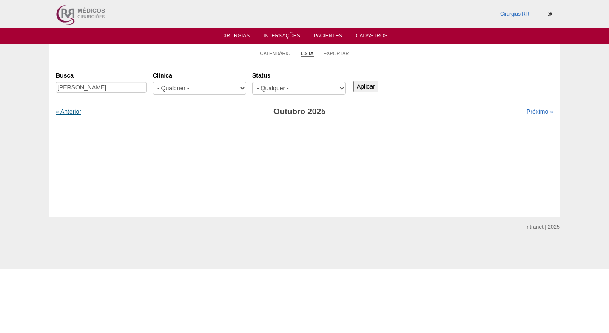
click at [70, 109] on link "« Anterior" at bounding box center [69, 111] width 26 height 7
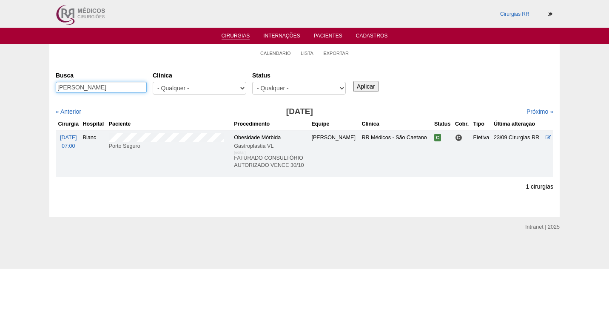
scroll to position [0, 23]
drag, startPoint x: 58, startPoint y: 85, endPoint x: 152, endPoint y: 102, distance: 95.2
click at [152, 102] on div "Busca [PERSON_NAME] [GEOGRAPHIC_DATA] - Qualquer - 6R Alphaville Assunção Barti…" at bounding box center [305, 122] width 498 height 109
paste input "[PERSON_NAME]"
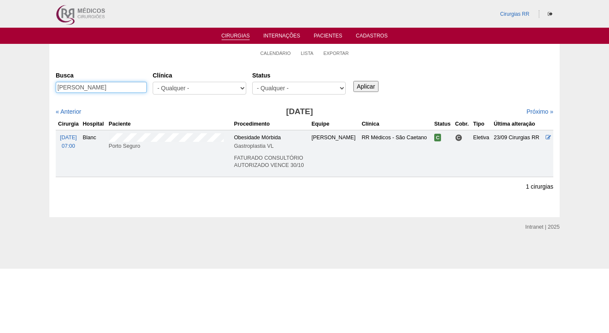
type input "[PERSON_NAME]"
click at [361, 82] on input "Aplicar" at bounding box center [365, 86] width 25 height 11
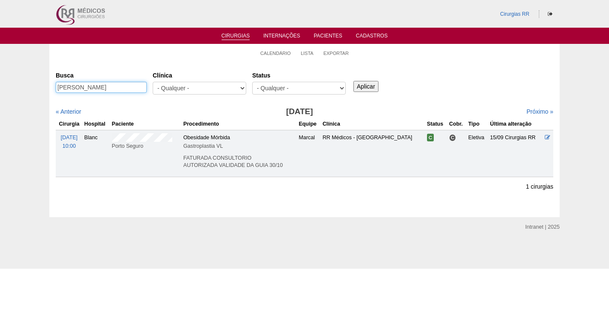
drag, startPoint x: 134, startPoint y: 87, endPoint x: 40, endPoint y: 87, distance: 94.4
click at [40, 87] on div "Calendário Lista Exportar Cirurgias Busca BEATRIZ OLIVEIRA AMARO Clínica - Qual…" at bounding box center [304, 130] width 609 height 173
paste input "SIRLENE DOS SANTOS VIEIRA"
type input "SIRLENE DOS SANTOS VIEIRA"
click at [369, 90] on input "Aplicar" at bounding box center [365, 86] width 25 height 11
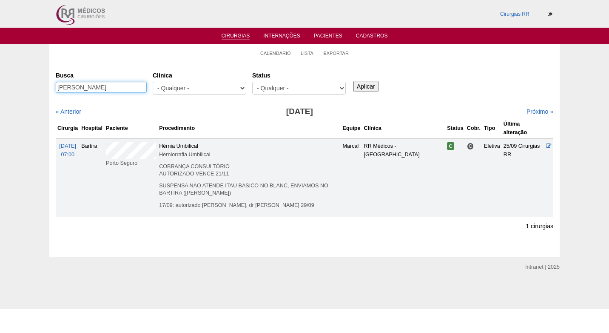
drag, startPoint x: 57, startPoint y: 87, endPoint x: 145, endPoint y: 86, distance: 87.2
click at [145, 86] on input "SIRLENE DOS SANTOS VIEIRA" at bounding box center [101, 87] width 91 height 11
paste input "ISABELLA LOPES DA SILV"
type input "ISABELLA LOPES DA SILVA"
click at [360, 86] on input "Aplicar" at bounding box center [365, 86] width 25 height 11
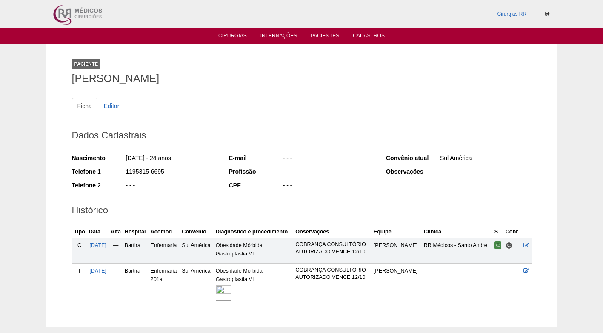
click at [295, 202] on h2 "Histórico" at bounding box center [301, 212] width 459 height 20
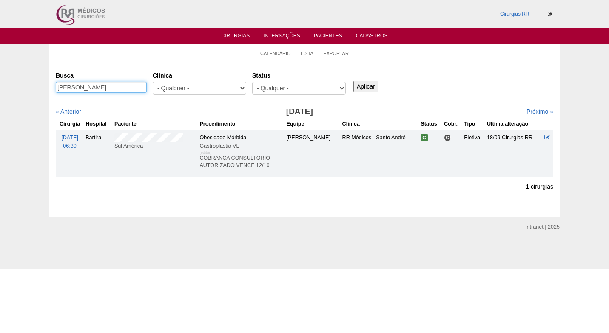
drag, startPoint x: 133, startPoint y: 85, endPoint x: 45, endPoint y: 85, distance: 87.6
click at [45, 85] on div "Calendário Lista Exportar Cirurgias [GEOGRAPHIC_DATA] [PERSON_NAME] [GEOGRAPHIC…" at bounding box center [304, 130] width 609 height 173
paste input "RITA DE CASSIA MESQUITA COST"
type input "RITA DE [PERSON_NAME]"
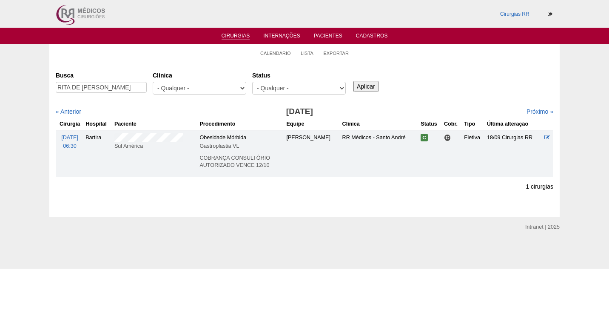
scroll to position [0, 0]
click at [373, 86] on input "Aplicar" at bounding box center [365, 86] width 25 height 11
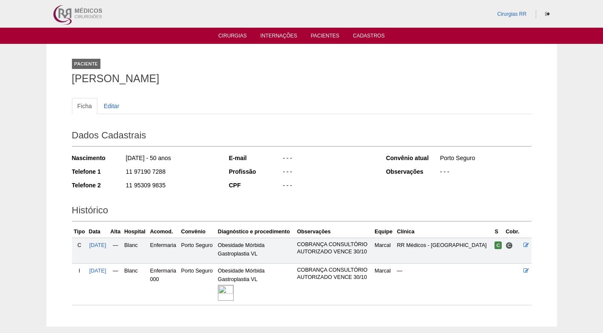
click at [217, 168] on div "Dados Cadastrais Nascimento 22/12/1974 - 50 anos Telefone 1 11 97190 7288 Telef…" at bounding box center [301, 159] width 459 height 75
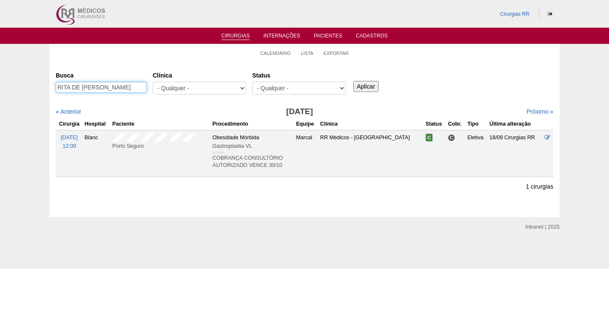
scroll to position [0, 12]
drag, startPoint x: 57, startPoint y: 88, endPoint x: 154, endPoint y: 90, distance: 96.1
click at [154, 90] on div "Busca RITA DE CASSIA MESQUITA COSTA Clínica - Qualquer - 6R Alphaville Assunção…" at bounding box center [305, 83] width 498 height 31
paste input "[PERSON_NAME]"
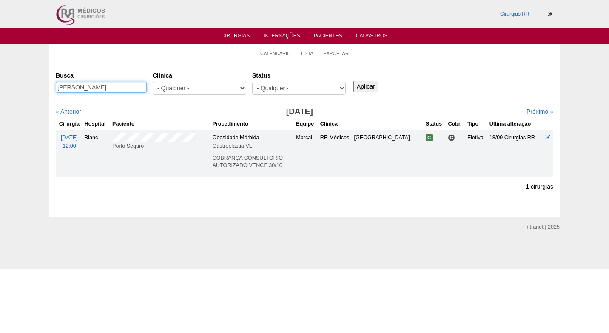
type input "[PERSON_NAME]"
click at [357, 85] on input "Aplicar" at bounding box center [365, 86] width 25 height 11
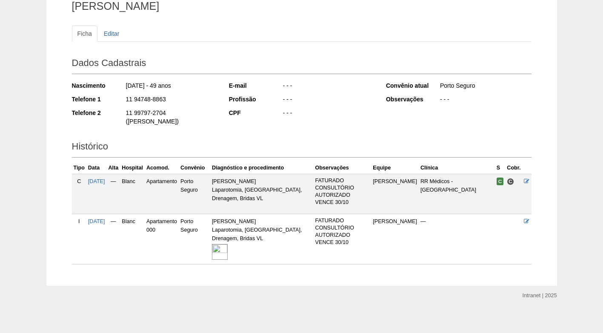
scroll to position [77, 0]
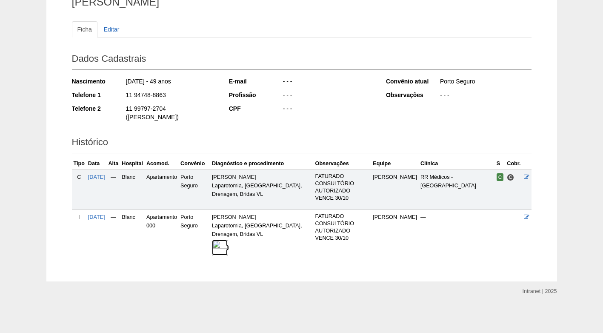
drag, startPoint x: 231, startPoint y: 250, endPoint x: 208, endPoint y: 247, distance: 23.6
click at [228, 250] on img at bounding box center [220, 247] width 16 height 16
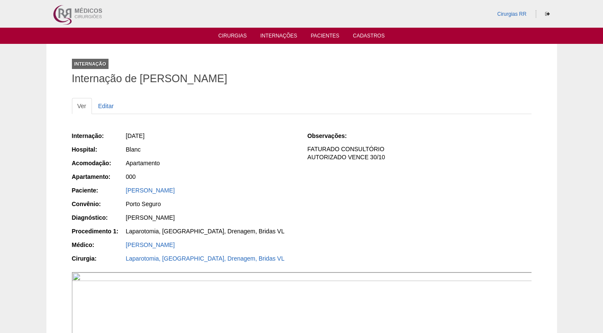
click at [244, 130] on div "Internação: 30/09/2025 Hospital: Blanc Acomodação: Apartamento Apartamento: 000…" at bounding box center [184, 197] width 224 height 139
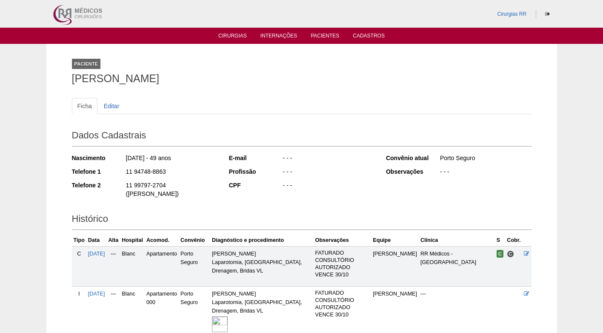
scroll to position [77, 0]
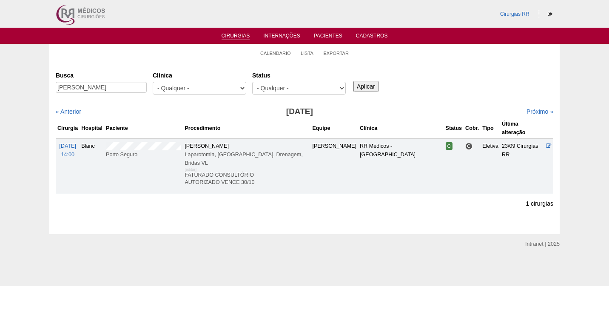
drag, startPoint x: 455, startPoint y: 91, endPoint x: 431, endPoint y: 98, distance: 24.4
click at [447, 96] on div "Busca DANIELE NICACIO TOLEDO Clínica - Qualquer - 6R Alphaville Assunção Bartir…" at bounding box center [305, 83] width 498 height 31
click at [423, 90] on div "Busca DANIELE NICACIO TOLEDO Clínica - Qualquer - 6R Alphaville Assunção Bartir…" at bounding box center [305, 83] width 498 height 31
click at [130, 64] on div "Cirurgias Busca DANIELE NICACIO TOLEDO Clínica - Qualquer - 6R Alphaville Assun…" at bounding box center [304, 148] width 510 height 172
click at [404, 68] on div "Busca DANIELE NICACIO TOLEDO Clínica - Qualquer - 6R Alphaville Assunção Bartir…" at bounding box center [305, 83] width 498 height 31
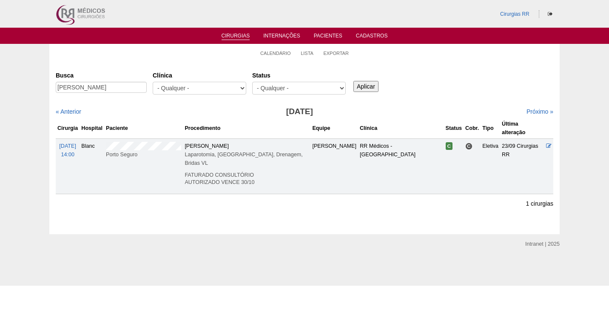
click at [494, 86] on div "Busca DANIELE NICACIO TOLEDO Clínica - Qualquer - 6R Alphaville Assunção Bartir…" at bounding box center [305, 83] width 498 height 31
click at [276, 52] on link "Calendário" at bounding box center [275, 53] width 31 height 6
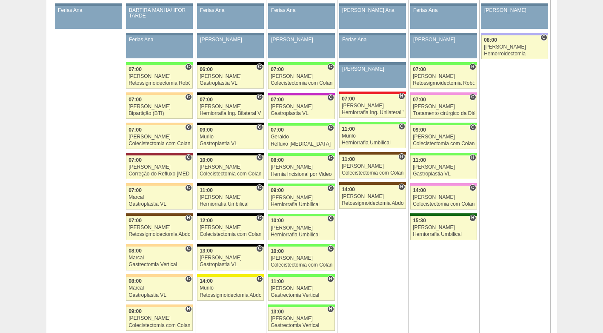
scroll to position [468, 0]
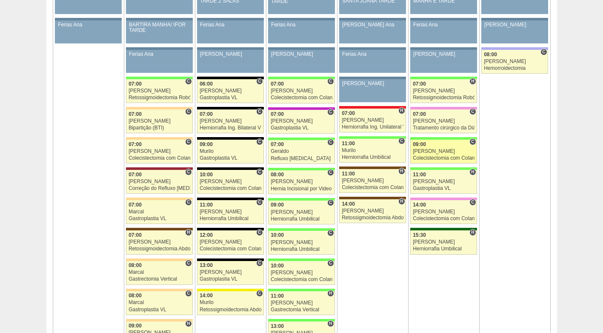
click at [443, 157] on div "Colecistectomia com Colangiografia VL" at bounding box center [443, 158] width 62 height 6
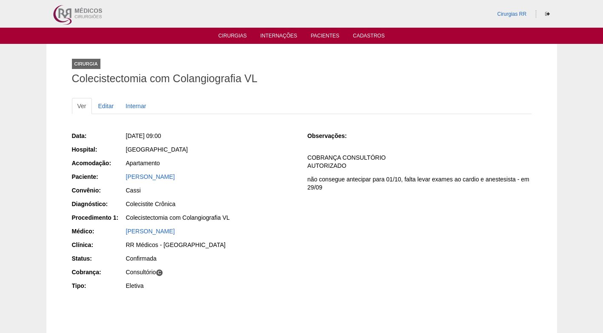
click at [226, 205] on div "Colecistite Crônica" at bounding box center [211, 203] width 170 height 9
click at [235, 191] on div "Cassi" at bounding box center [211, 190] width 170 height 9
click at [112, 110] on link "Editar" at bounding box center [106, 106] width 27 height 16
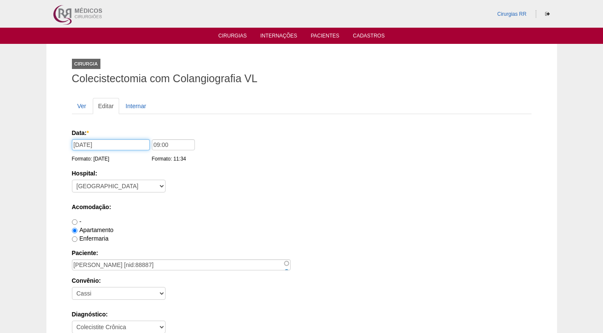
click at [78, 145] on input "[DATE]" at bounding box center [111, 144] width 78 height 11
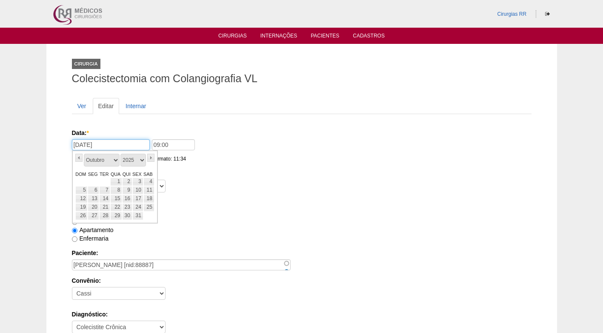
drag, startPoint x: 79, startPoint y: 144, endPoint x: 69, endPoint y: 144, distance: 9.4
type input "31/10/2025"
click at [293, 187] on div "Hospital: - Nenhum - 9 de Julho Albert Einstein Alvorada América Assunção Barti…" at bounding box center [301, 183] width 459 height 28
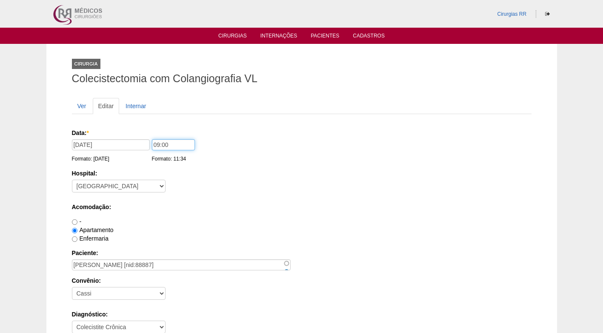
click at [157, 145] on input "09:00" at bounding box center [173, 144] width 43 height 11
type input "10:00"
click at [284, 160] on div "Data: * 31/10/2025 Formato: 01/10/2025 10:00 Formato: 11:34" at bounding box center [300, 145] width 456 height 34
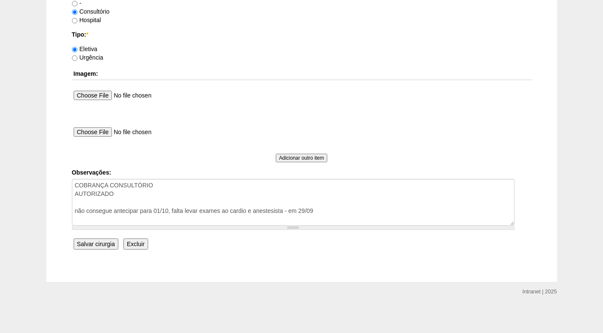
scroll to position [763, 0]
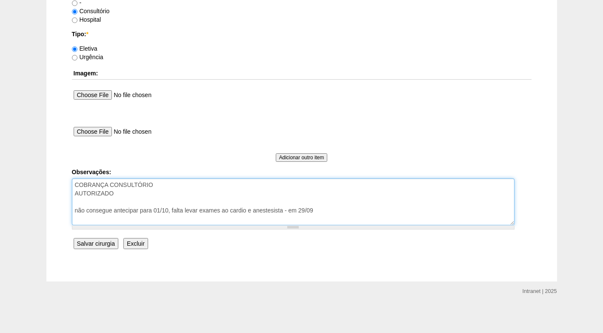
click at [321, 208] on textarea "COBRANÇA CONSULTÓRIO AUTORIZADO não consegue antecipar para 01/10, falta levar …" at bounding box center [293, 201] width 442 height 47
click at [245, 219] on textarea "COBRANÇA CONSULTÓRIO AUTORIZADO não consegue antecipar para 01/10, falta levar …" at bounding box center [293, 201] width 442 height 47
click at [267, 214] on textarea "COBRANÇA CONSULTÓRIO AUTORIZADO não consegue antecipar para 01/10, falta levar …" at bounding box center [293, 201] width 442 height 47
click at [267, 217] on textarea "COBRANÇA CONSULTÓRIO AUTORIZADO não consegue antecipar para 01/10, falta levar …" at bounding box center [293, 201] width 442 height 47
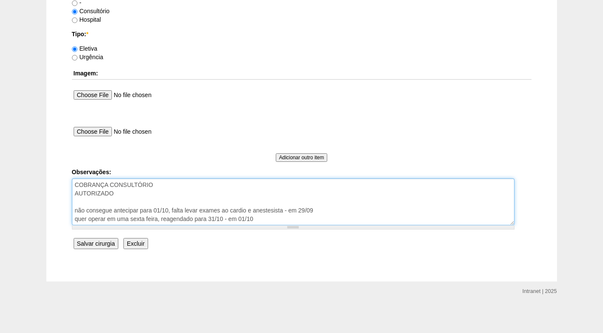
type textarea "COBRANÇA CONSULTÓRIO AUTORIZADO não consegue antecipar para 01/10, falta levar …"
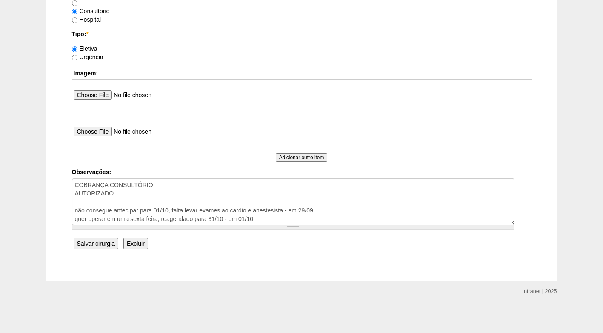
click at [100, 241] on input "Salvar cirurgia" at bounding box center [96, 243] width 45 height 11
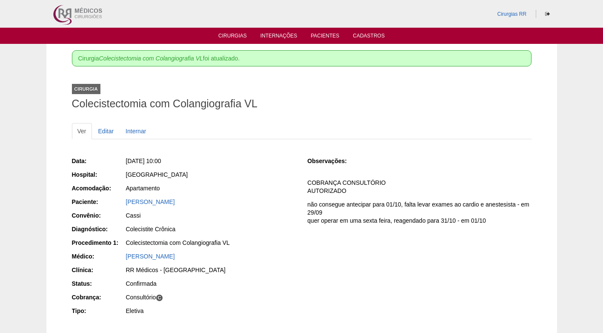
click at [370, 179] on p "COBRANÇA CONSULTÓRIO AUTORIZADO" at bounding box center [419, 187] width 224 height 16
click at [225, 164] on div "[DATE] 10:00" at bounding box center [211, 160] width 170 height 9
click at [238, 179] on div "[GEOGRAPHIC_DATA]" at bounding box center [210, 175] width 171 height 11
click at [390, 179] on p "COBRANÇA CONSULTÓRIO AUTORIZADO" at bounding box center [419, 187] width 224 height 16
click at [258, 150] on div "Data: [DATE] 10:00 Hospital: [GEOGRAPHIC_DATA] Acomodação: Apartamento Paciente…" at bounding box center [301, 246] width 459 height 196
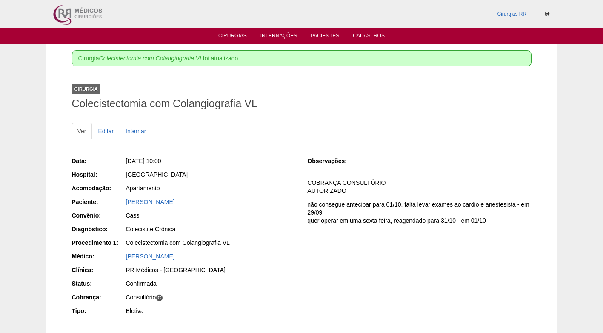
click at [235, 35] on link "Cirurgias" at bounding box center [232, 36] width 28 height 7
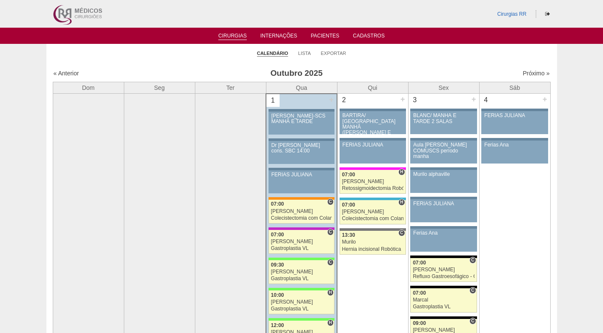
click at [162, 55] on ul "Calendário Lista Exportar" at bounding box center [301, 53] width 510 height 18
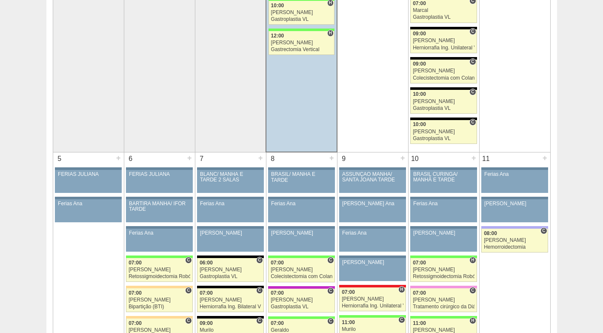
scroll to position [199, 0]
